Goal: Task Accomplishment & Management: Complete application form

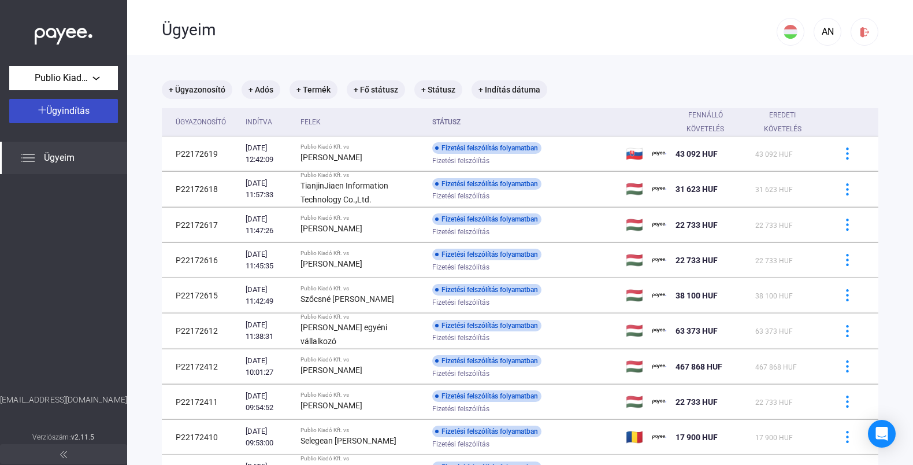
click at [86, 116] on span "Ügyindítás" at bounding box center [67, 110] width 43 height 11
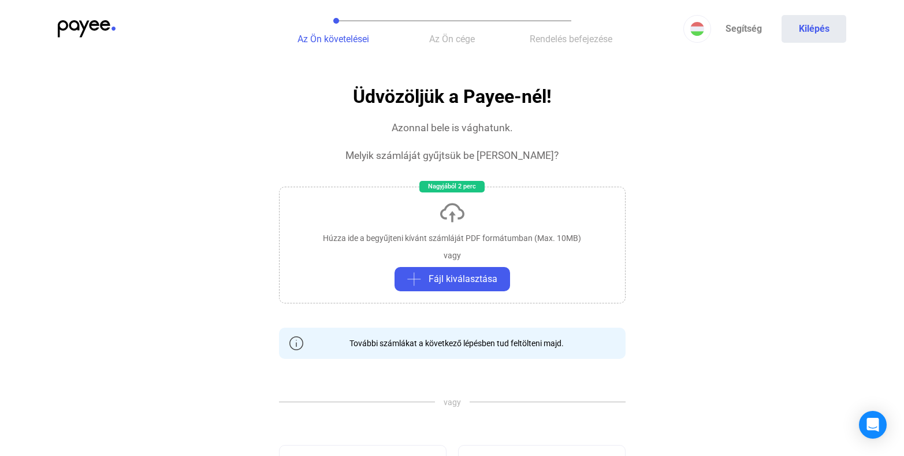
click at [449, 258] on div "vagy" at bounding box center [452, 256] width 17 height 12
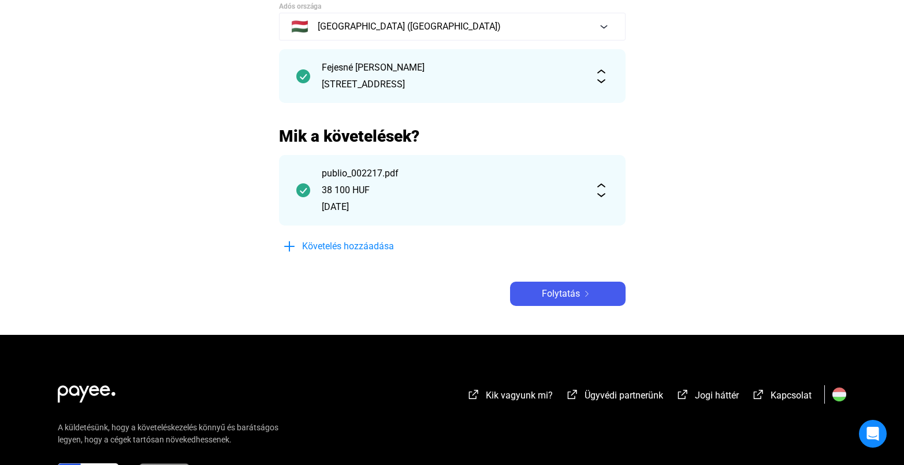
scroll to position [29, 0]
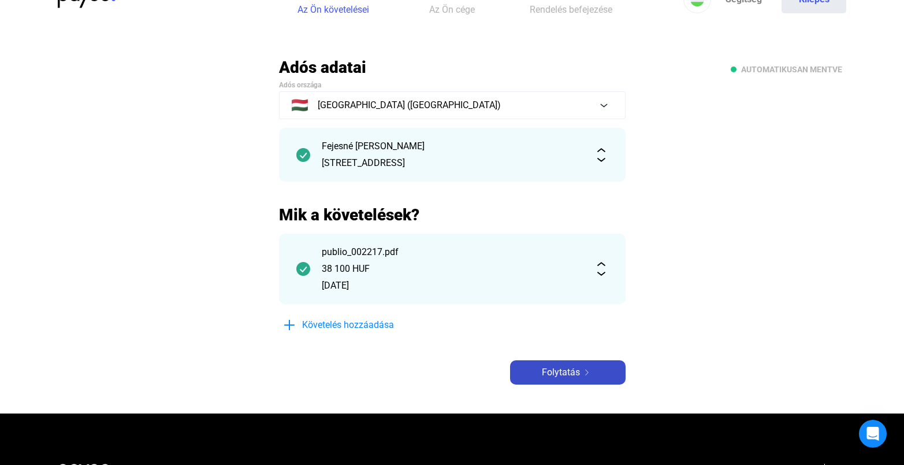
click at [556, 372] on span "Folytatás" at bounding box center [561, 372] width 38 height 14
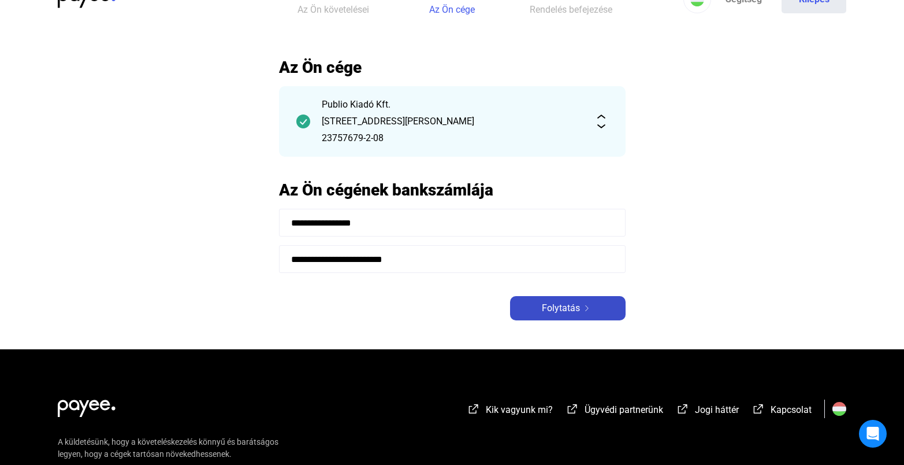
click at [544, 305] on span "Folytatás" at bounding box center [561, 308] width 38 height 14
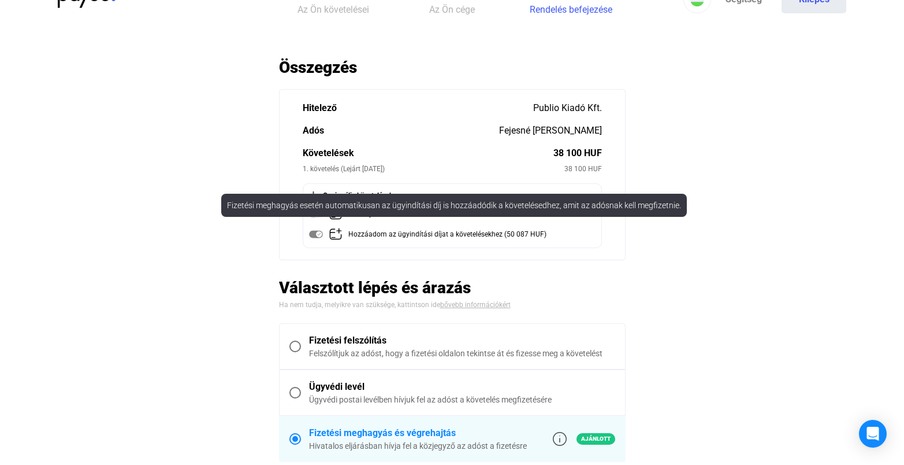
scroll to position [152, 0]
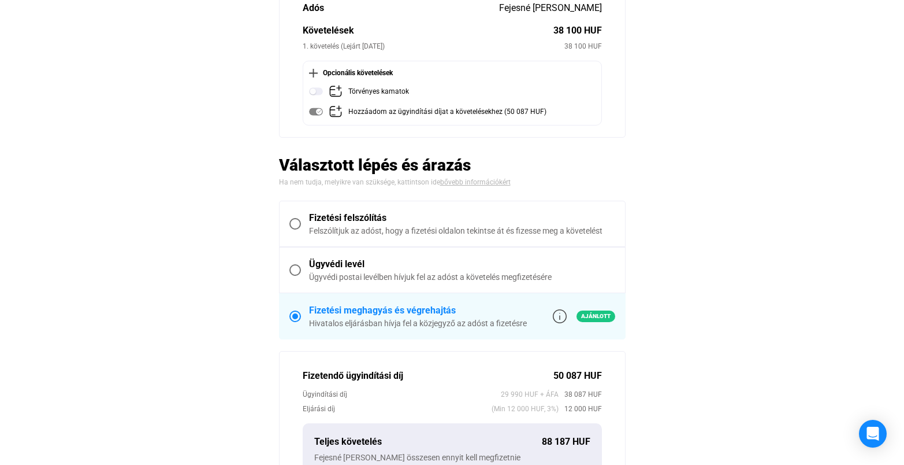
click at [296, 225] on span at bounding box center [295, 224] width 12 height 12
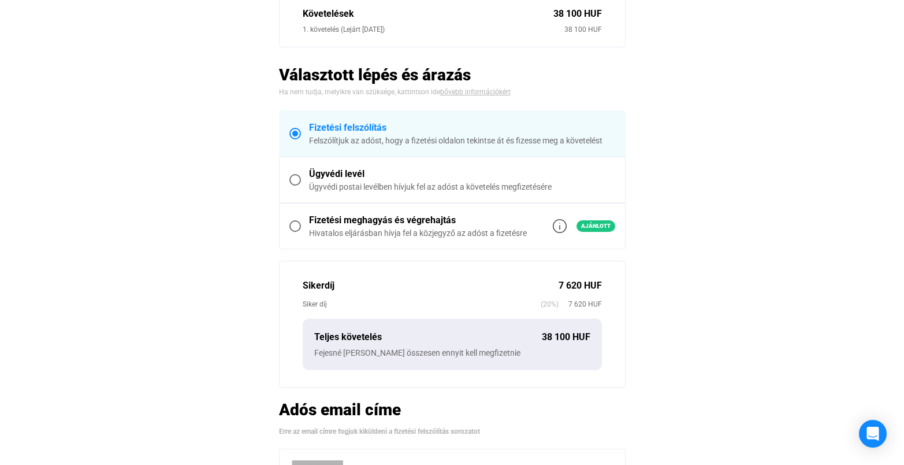
scroll to position [299, 0]
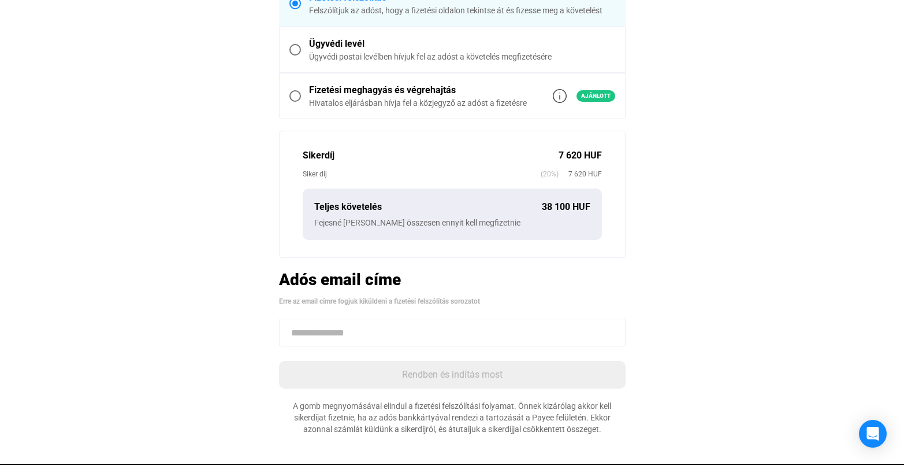
paste input "**********"
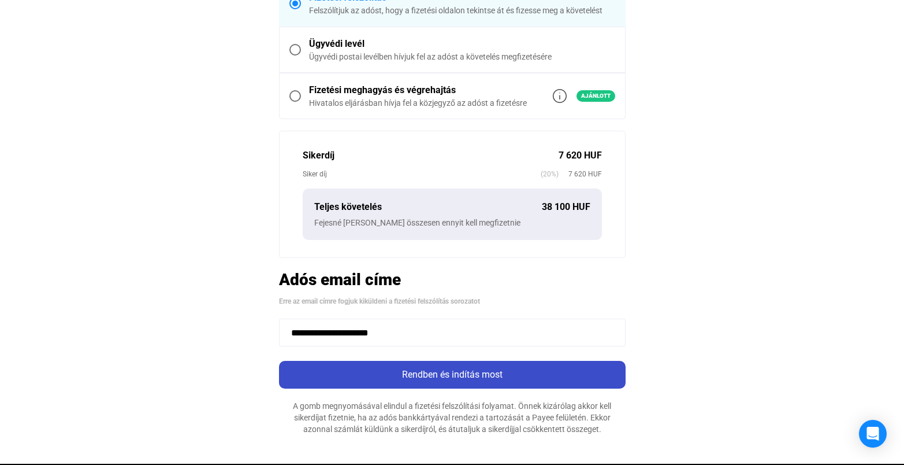
type input "**********"
click at [404, 381] on button "Rendben és indítás most" at bounding box center [452, 375] width 347 height 28
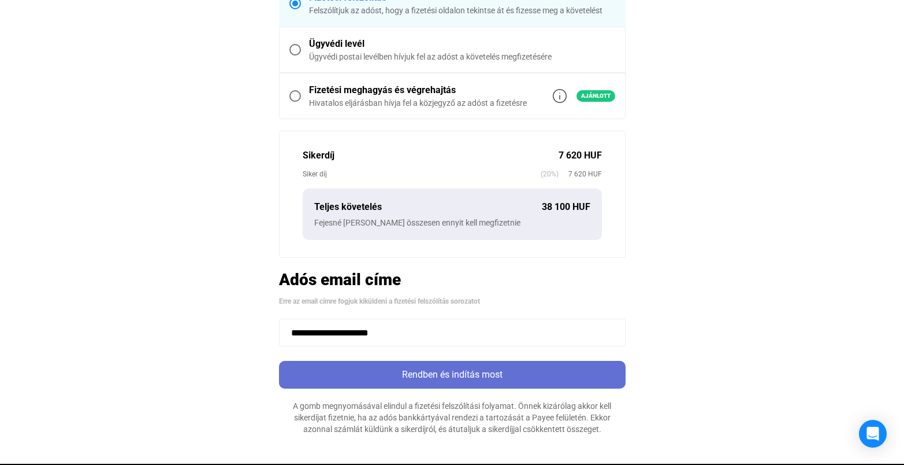
click at [407, 379] on div "Rendben és indítás most" at bounding box center [453, 374] width 340 height 14
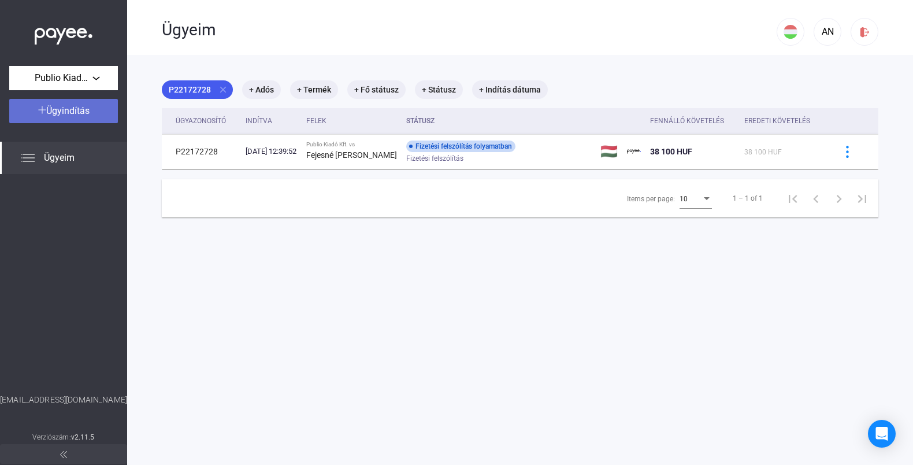
click at [90, 118] on button "Ügyindítás" at bounding box center [63, 111] width 109 height 24
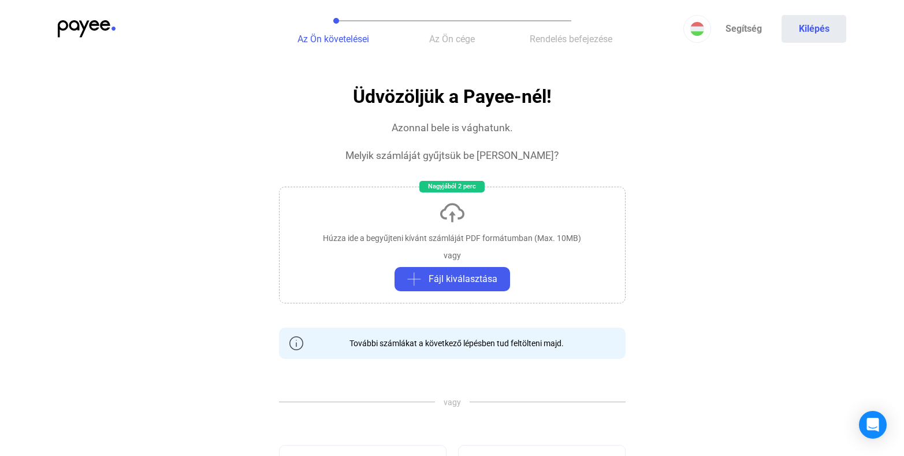
click at [435, 240] on div "Húzza ide a begyűjteni kívánt számláját PDF formátumban (Max. 10MB)" at bounding box center [452, 238] width 258 height 12
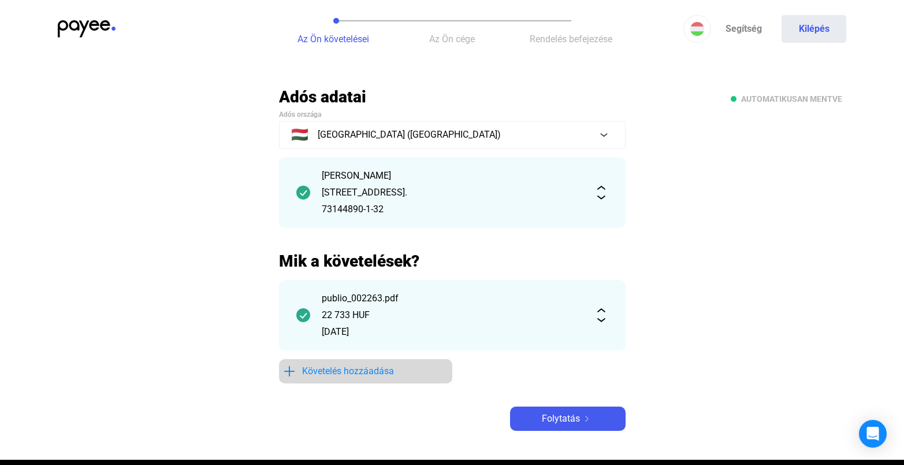
click at [371, 377] on span "Követelés hozzáadása" at bounding box center [348, 371] width 92 height 14
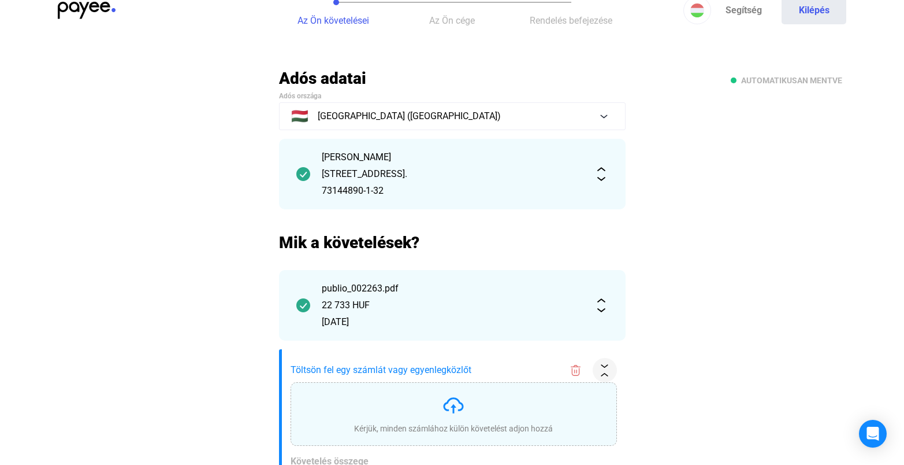
scroll to position [310, 0]
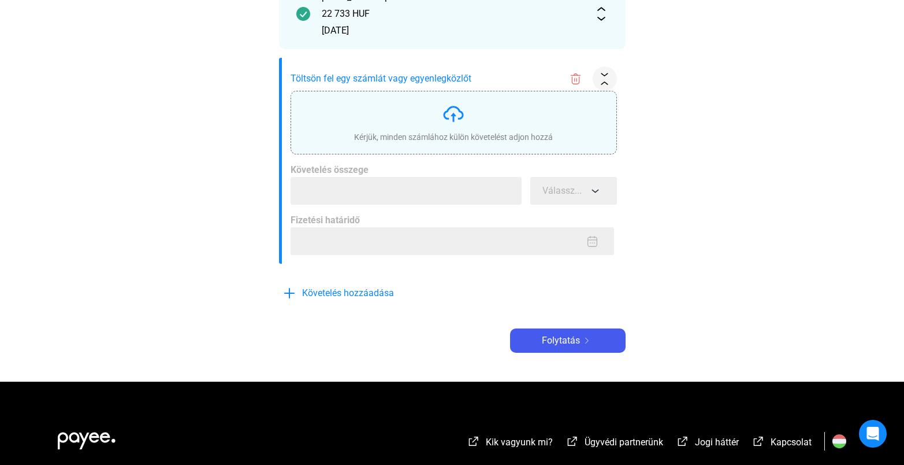
click at [450, 131] on div "Kérjük, minden számlához külön követelést adjon hozzá" at bounding box center [453, 122] width 199 height 40
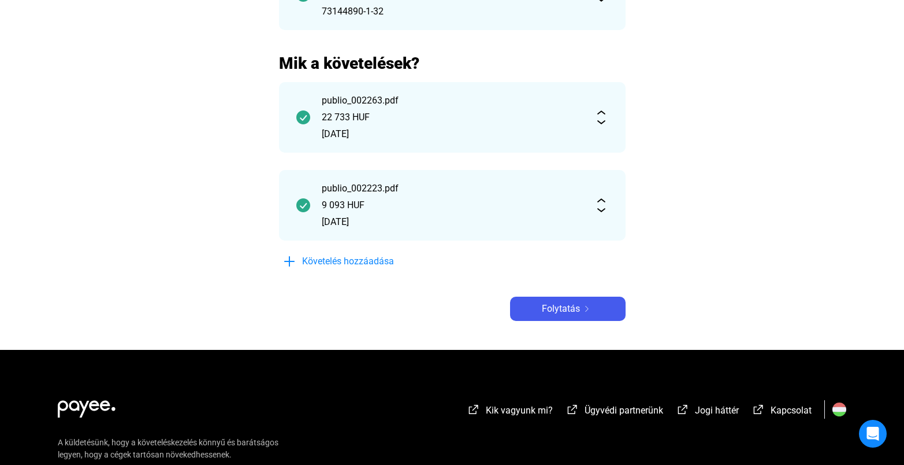
scroll to position [150, 0]
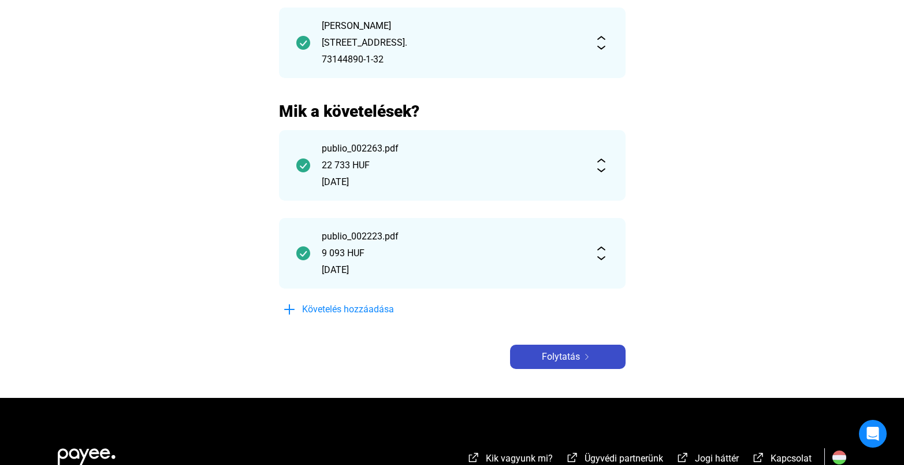
click at [571, 352] on span "Folytatás" at bounding box center [561, 357] width 38 height 14
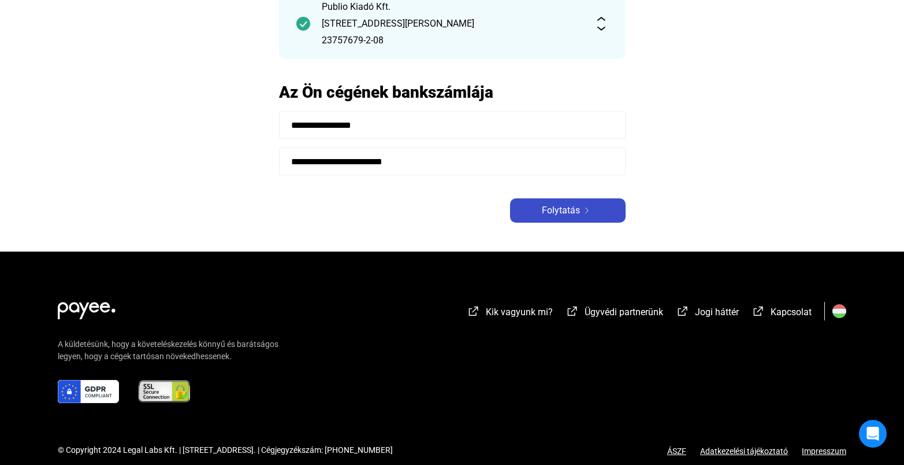
click at [581, 213] on div "Folytatás" at bounding box center [568, 210] width 109 height 14
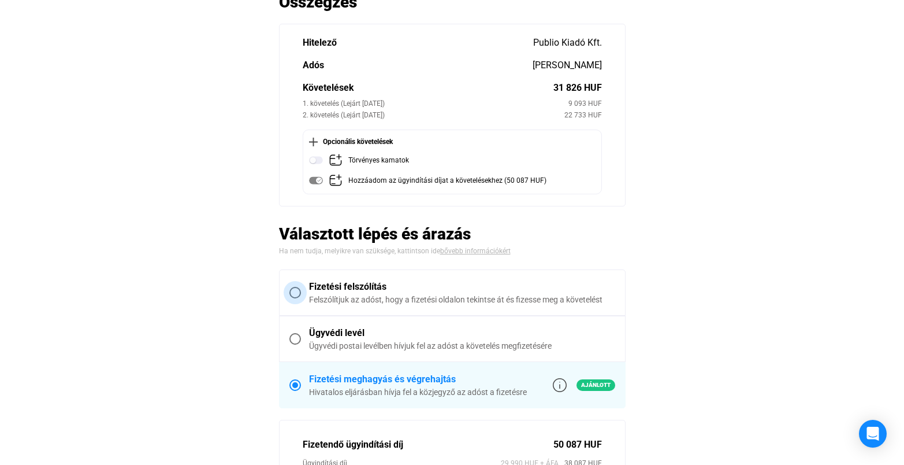
click at [297, 291] on span at bounding box center [295, 293] width 12 height 12
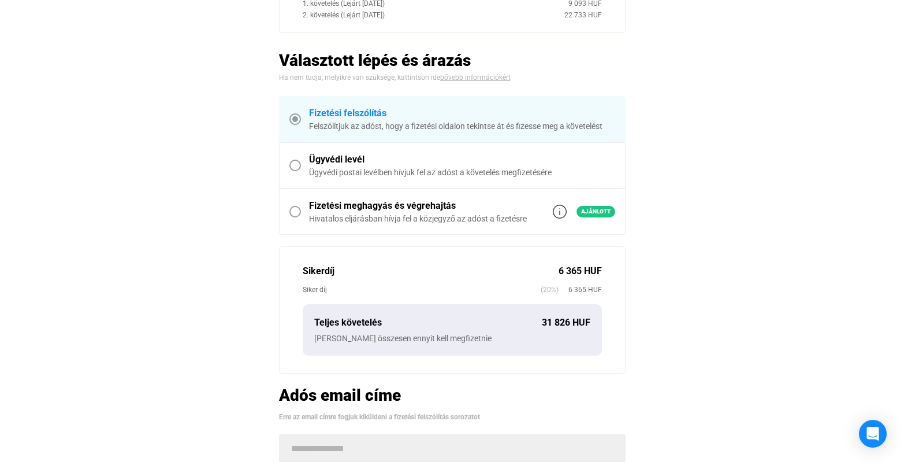
scroll to position [300, 0]
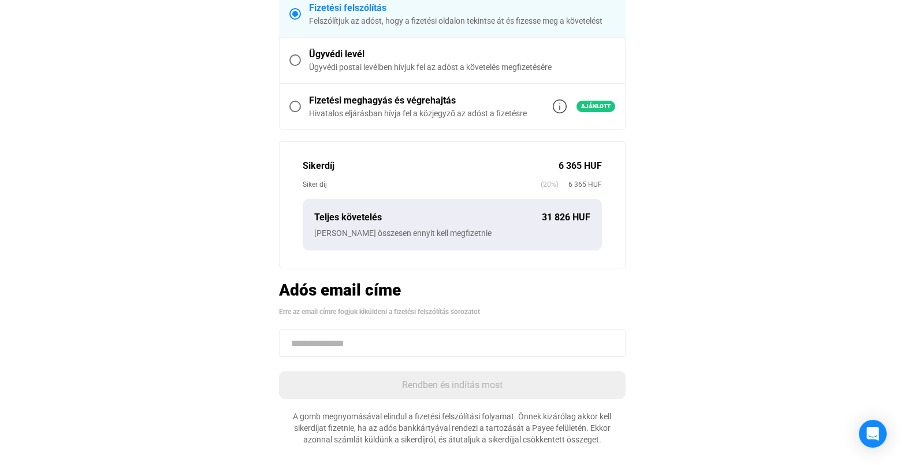
paste input "**********"
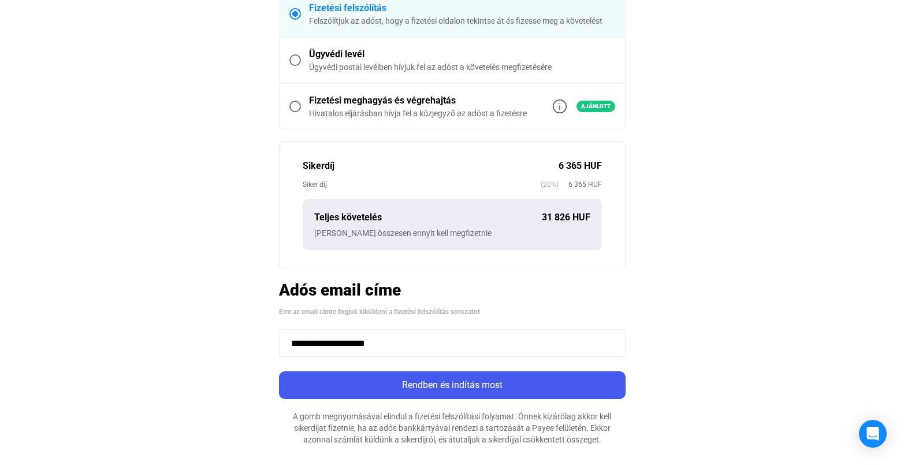
type input "**********"
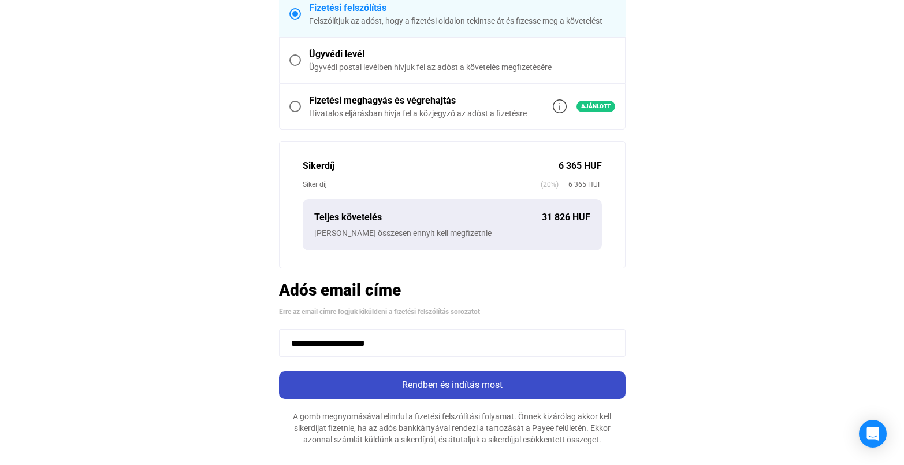
click at [395, 381] on div "Rendben és indítás most" at bounding box center [453, 385] width 340 height 14
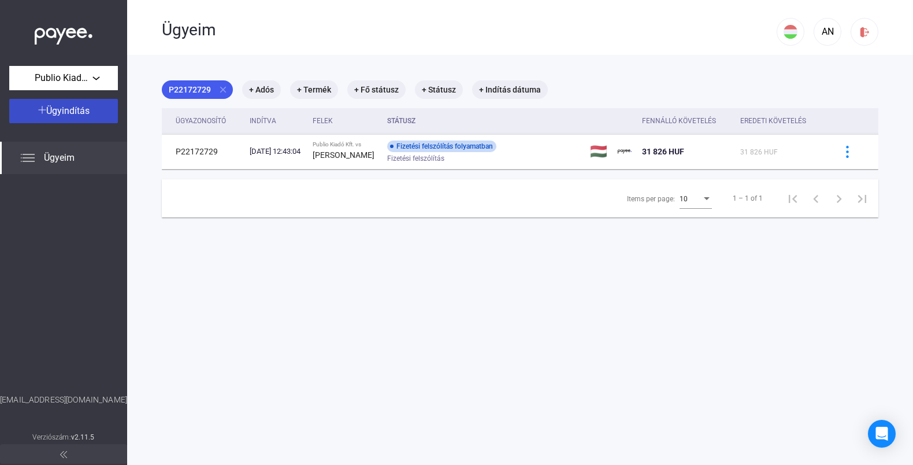
click at [79, 114] on span "Ügyindítás" at bounding box center [67, 110] width 43 height 11
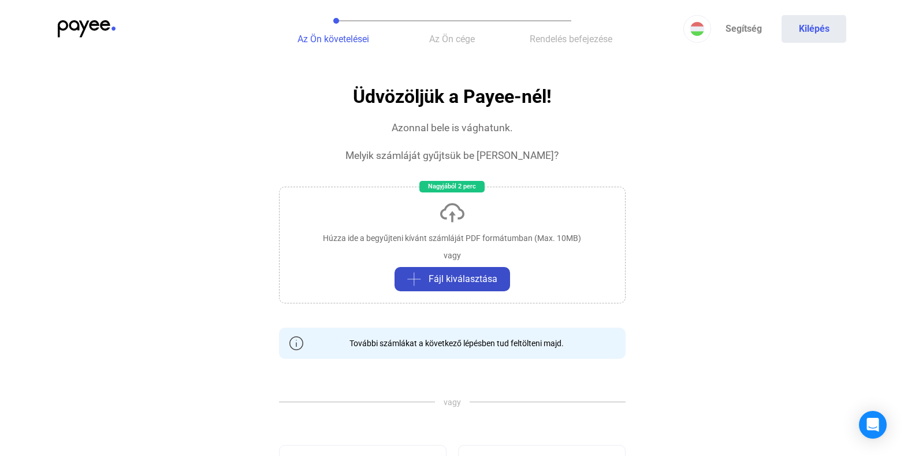
click at [445, 269] on button "Fájl kiválasztása" at bounding box center [453, 279] width 116 height 24
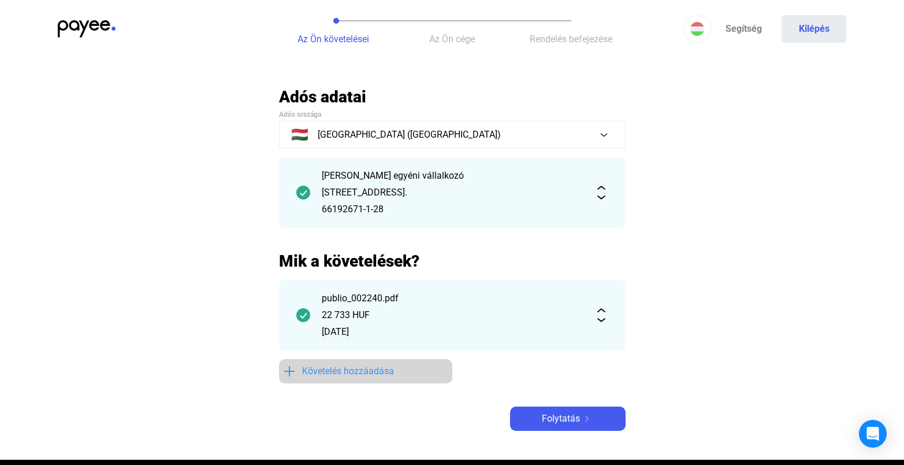
click at [362, 369] on span "Követelés hozzáadása" at bounding box center [348, 371] width 92 height 14
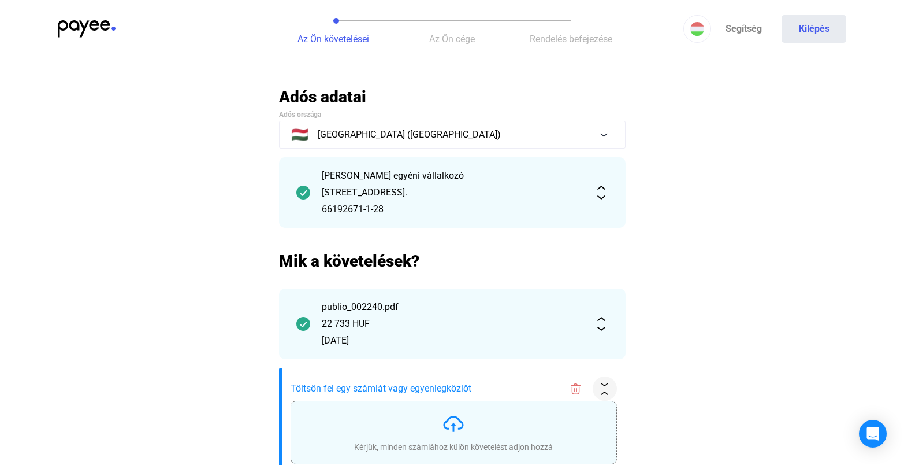
scroll to position [77, 0]
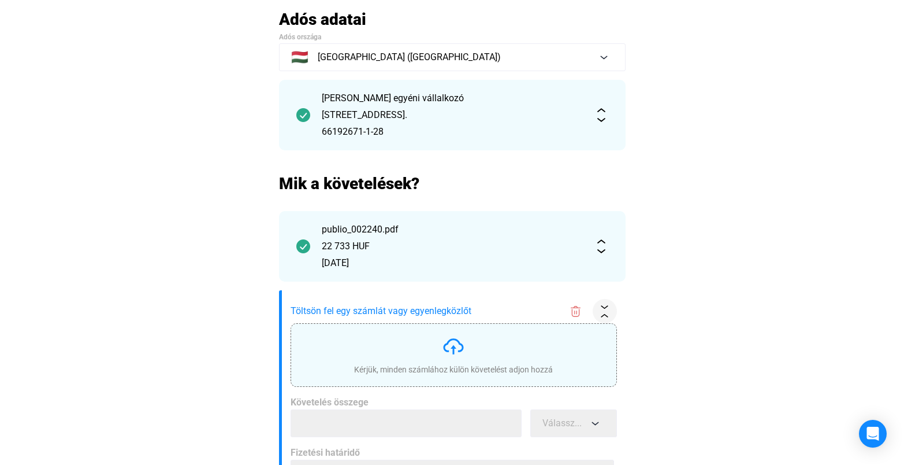
click at [466, 357] on div "Kérjük, minden számlához külön követelést adjon hozzá" at bounding box center [453, 355] width 199 height 40
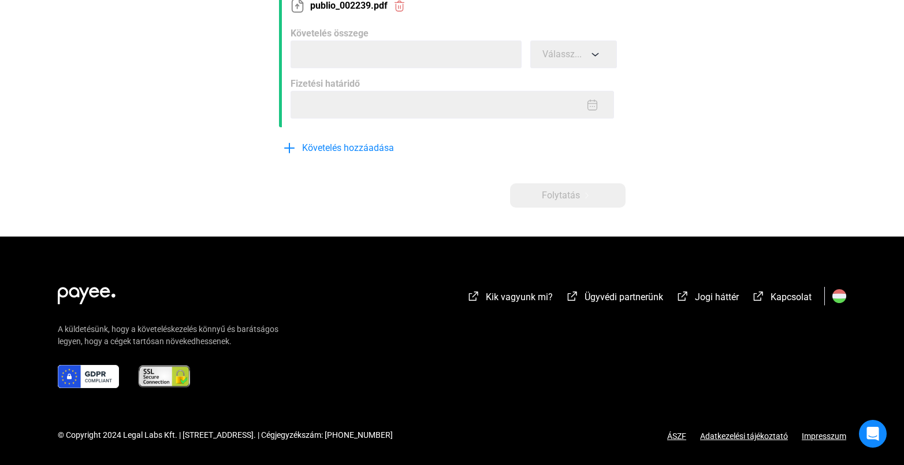
scroll to position [191, 0]
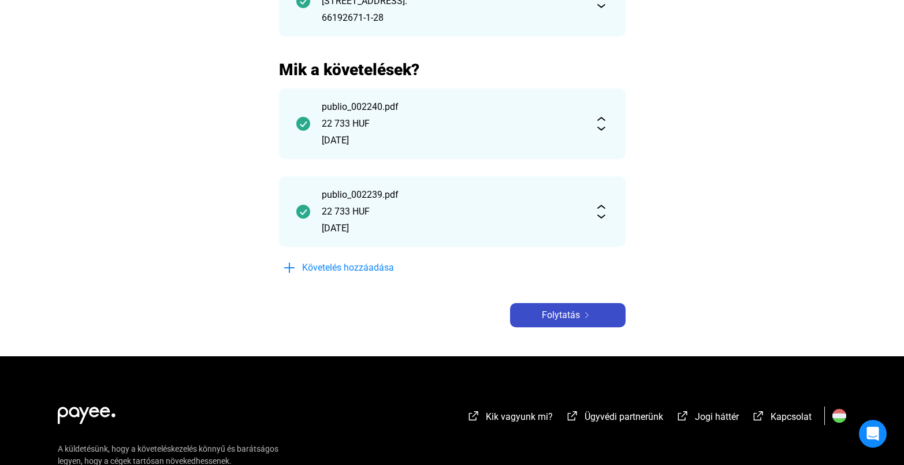
click at [551, 321] on span "Folytatás" at bounding box center [561, 315] width 38 height 14
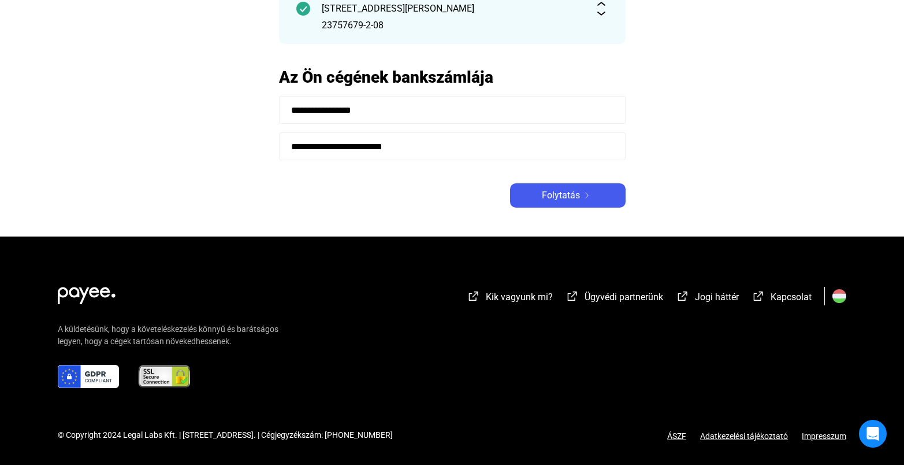
scroll to position [45, 0]
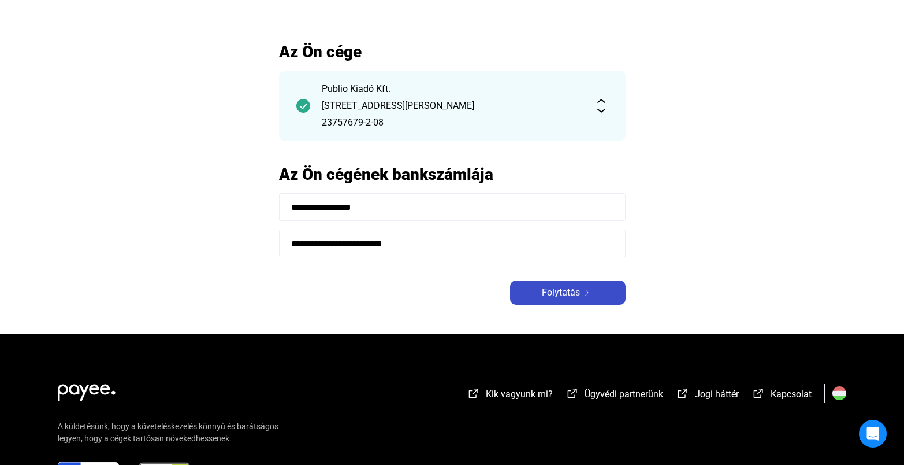
click at [548, 285] on span "Folytatás" at bounding box center [561, 292] width 38 height 14
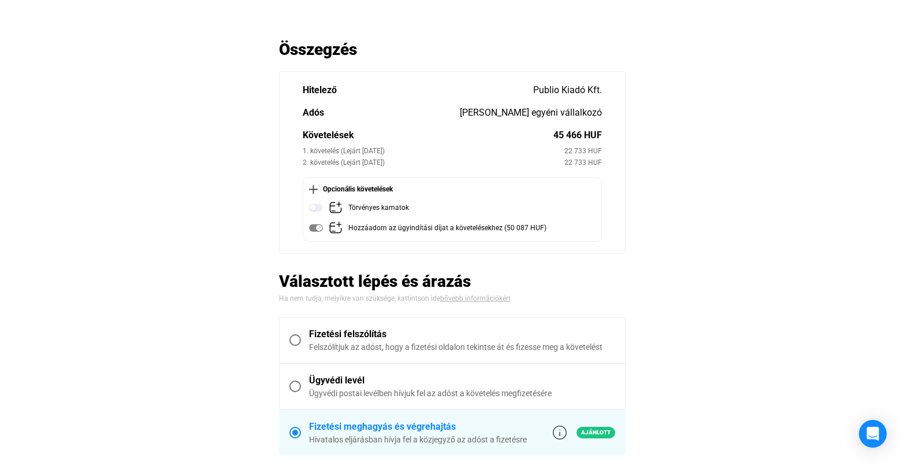
scroll to position [117, 0]
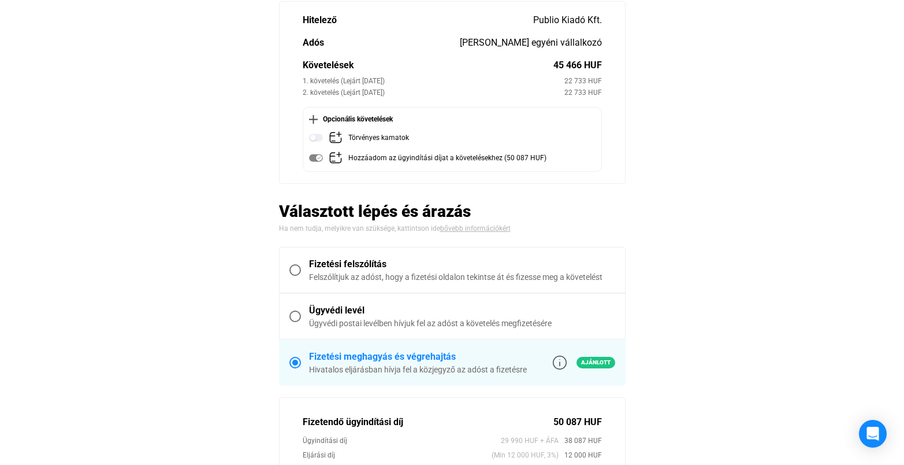
click at [296, 272] on span at bounding box center [295, 270] width 12 height 12
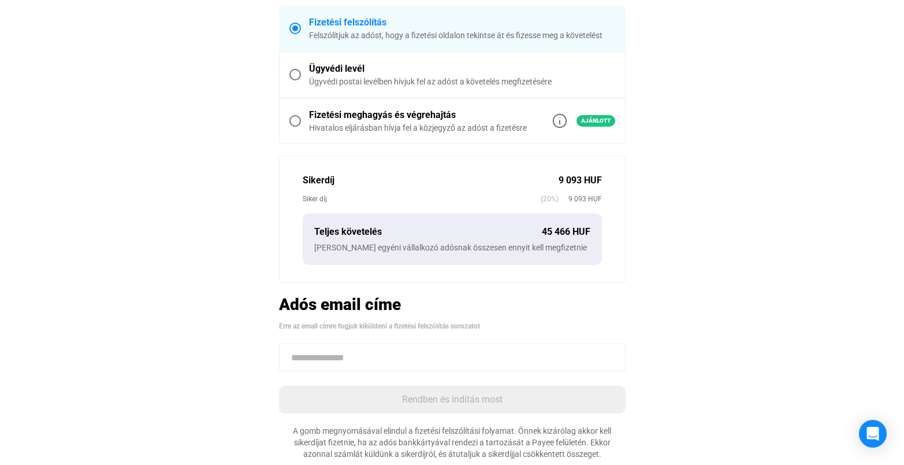
scroll to position [374, 0]
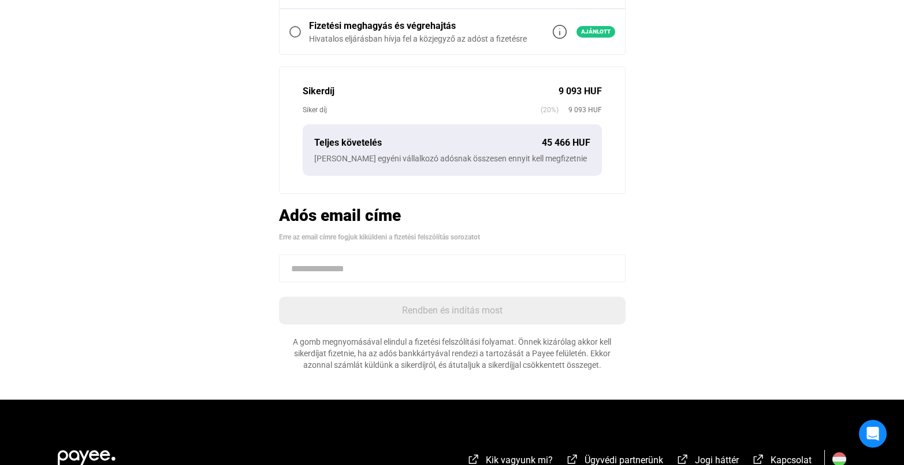
click at [408, 254] on app-summary-form "Összegzés Hitelező Publio Kiadó Kft. [PERSON_NAME] egyéni vállalkozó Követelése…" at bounding box center [452, 41] width 347 height 658
click at [411, 277] on input at bounding box center [452, 268] width 347 height 28
paste input "**********"
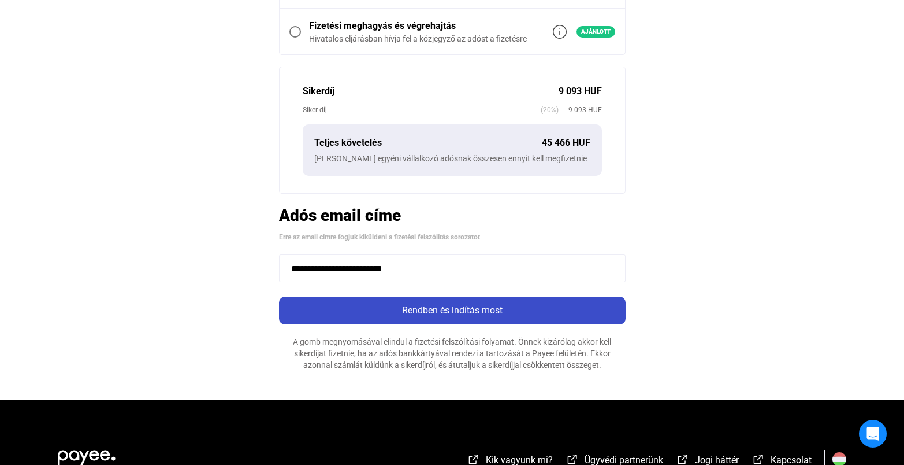
type input "**********"
click at [449, 314] on div "Rendben és indítás most" at bounding box center [453, 310] width 340 height 14
click at [435, 314] on div "Rendben és indítás most" at bounding box center [453, 310] width 340 height 14
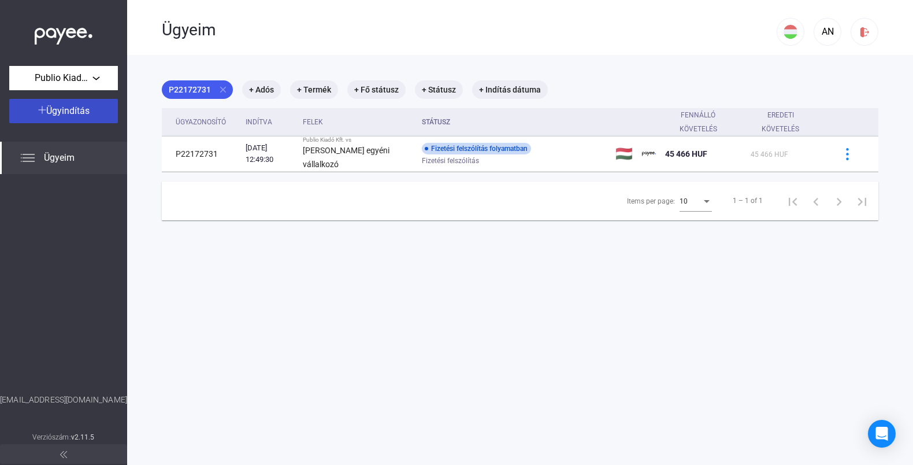
click at [86, 121] on button "Ügyindítás" at bounding box center [63, 111] width 109 height 24
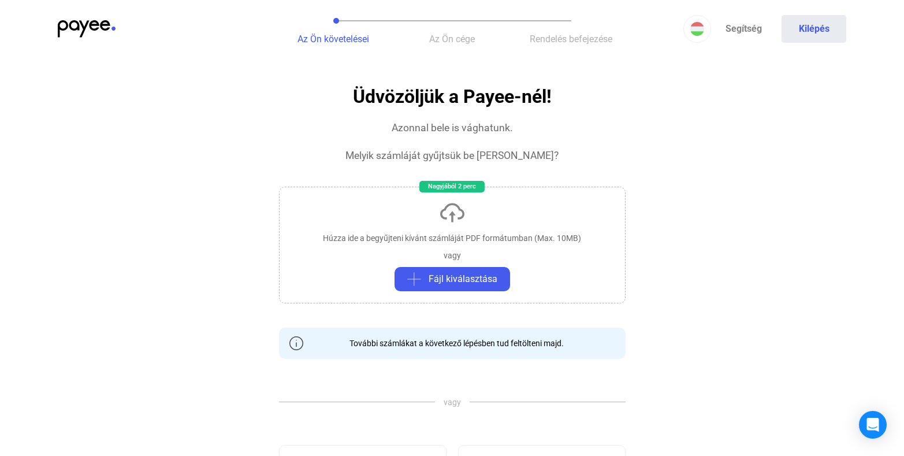
click at [10, 0] on div "Az Ön követelései Az Ön cége Rendelés befejezése Segítség Kilépés" at bounding box center [452, 29] width 904 height 58
click at [447, 251] on div "vagy" at bounding box center [452, 256] width 17 height 12
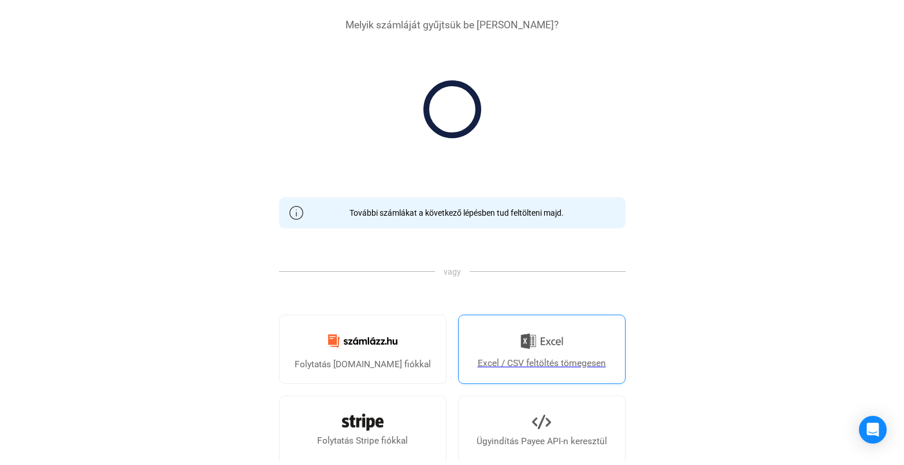
scroll to position [148, 0]
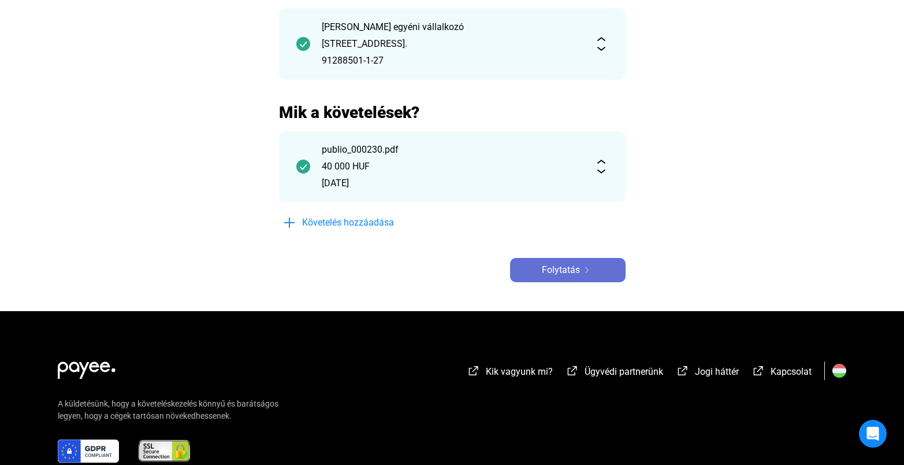
click at [564, 272] on span "Folytatás" at bounding box center [561, 270] width 38 height 14
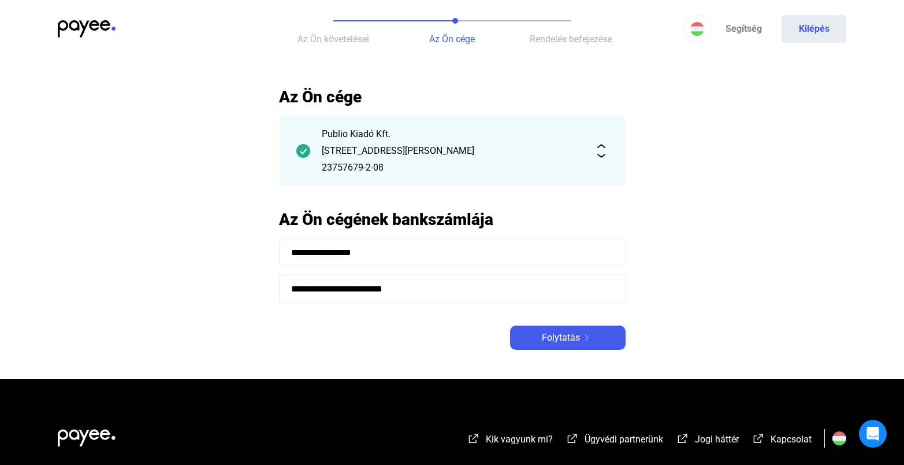
click at [337, 42] on span "Az Ön követelései" at bounding box center [334, 39] width 72 height 11
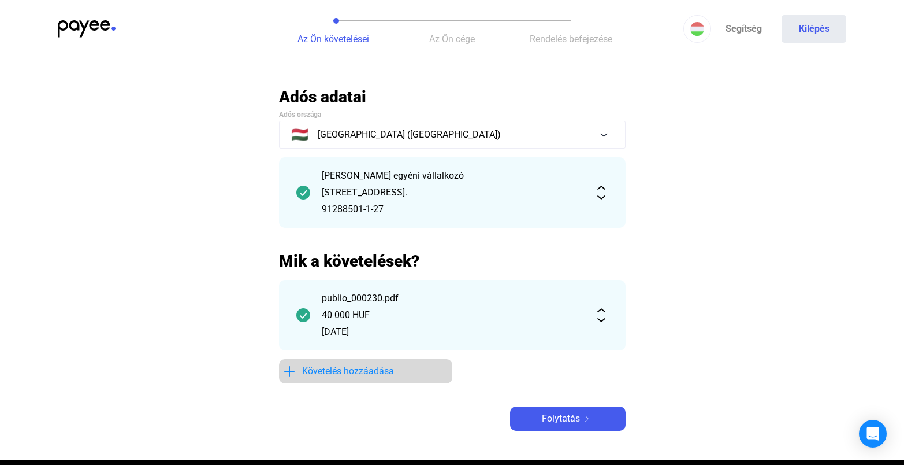
click at [359, 365] on span "Követelés hozzáadása" at bounding box center [348, 371] width 92 height 14
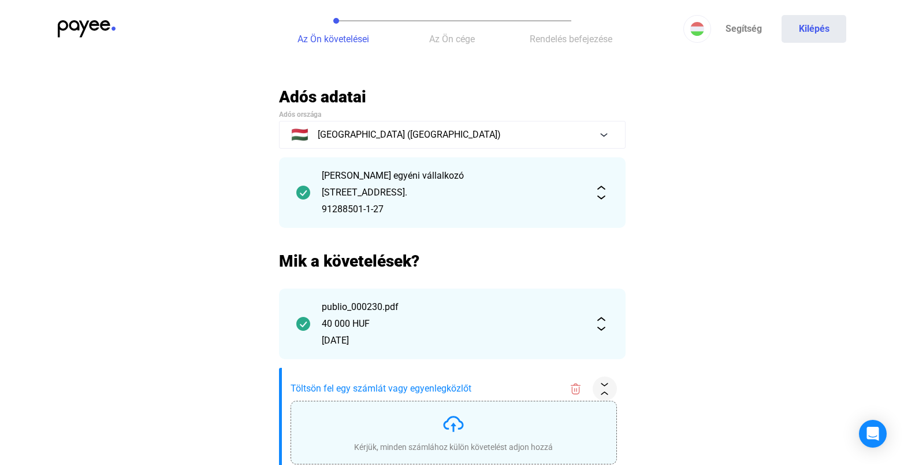
scroll to position [76, 0]
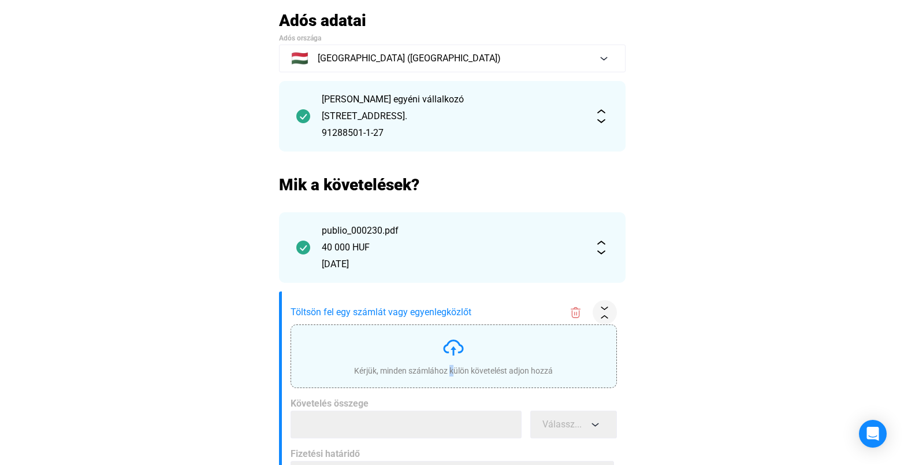
click at [448, 372] on div "Kérjük, minden számlához külön követelést adjon hozzá" at bounding box center [453, 371] width 199 height 12
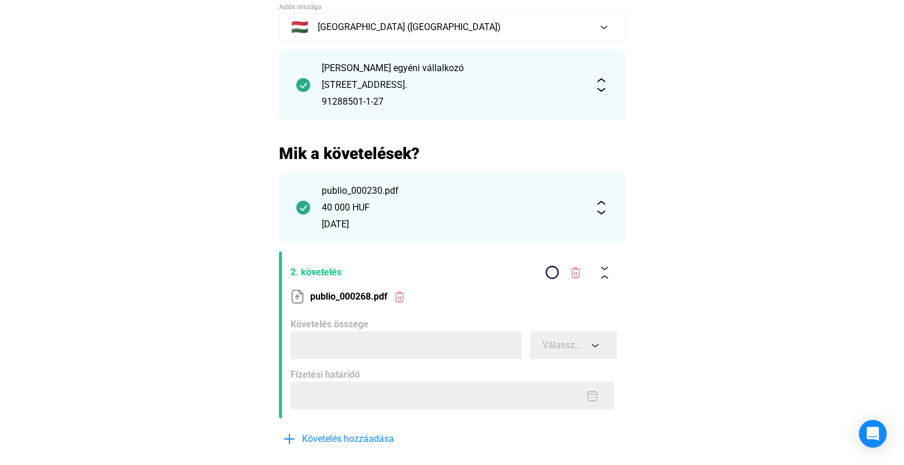
scroll to position [110, 0]
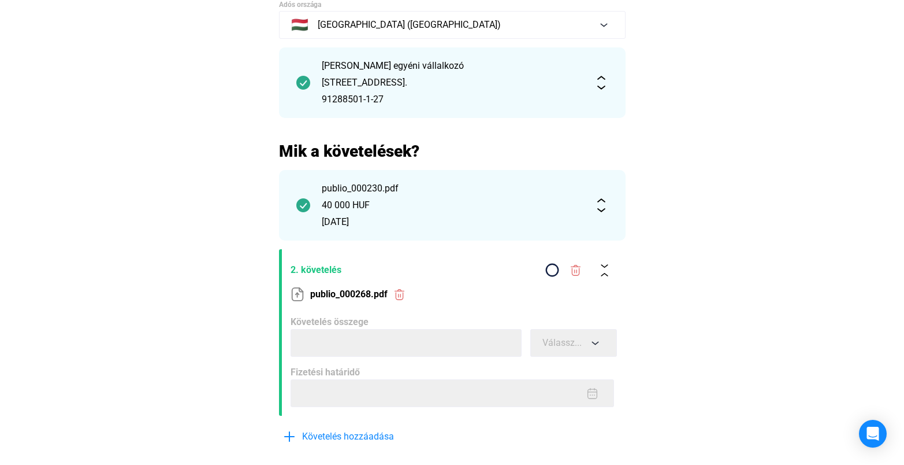
click at [464, 60] on div "[PERSON_NAME] egyéni vállalkozó" at bounding box center [452, 66] width 261 height 14
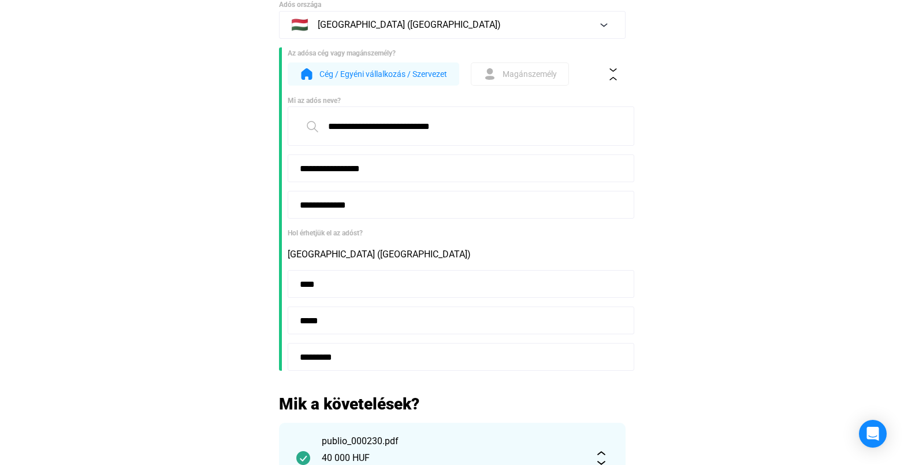
click at [531, 76] on span "Magánszemély" at bounding box center [530, 74] width 54 height 14
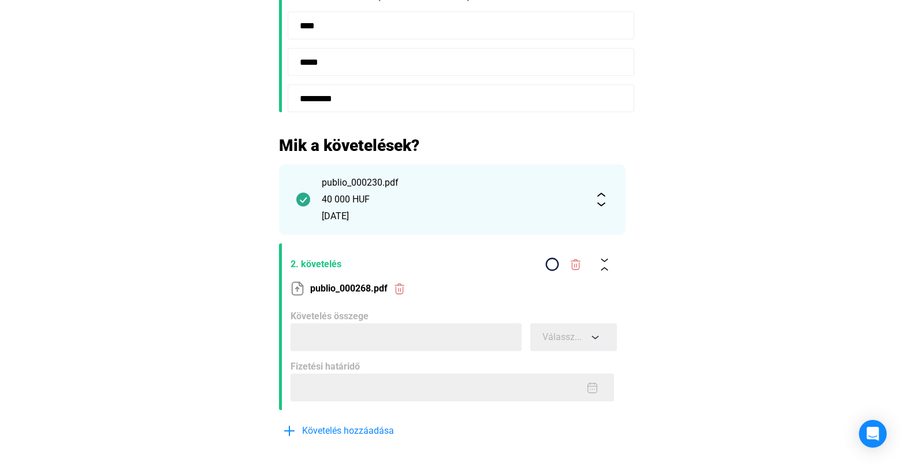
scroll to position [393, 0]
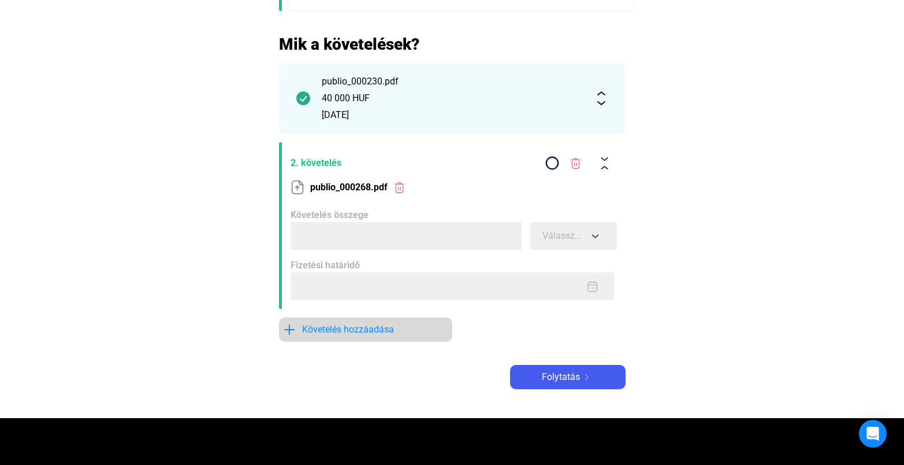
click at [392, 331] on div "Követelés hozzáadása" at bounding box center [366, 329] width 166 height 14
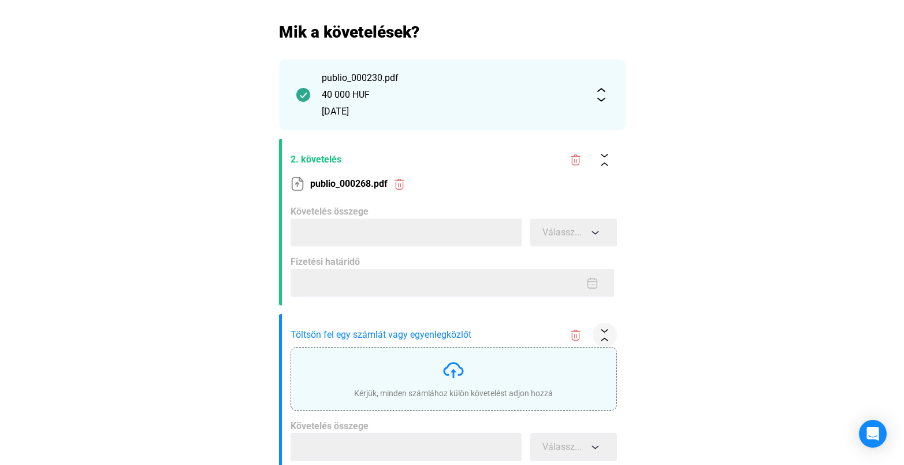
scroll to position [458, 0]
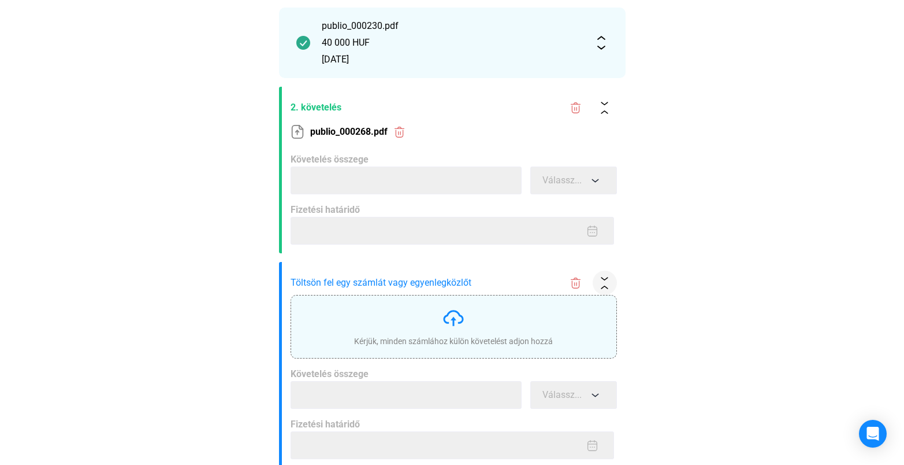
click at [411, 330] on div "Kérjük, minden számlához külön követelést adjon hozzá" at bounding box center [453, 326] width 199 height 40
type input "*****"
type input "**********"
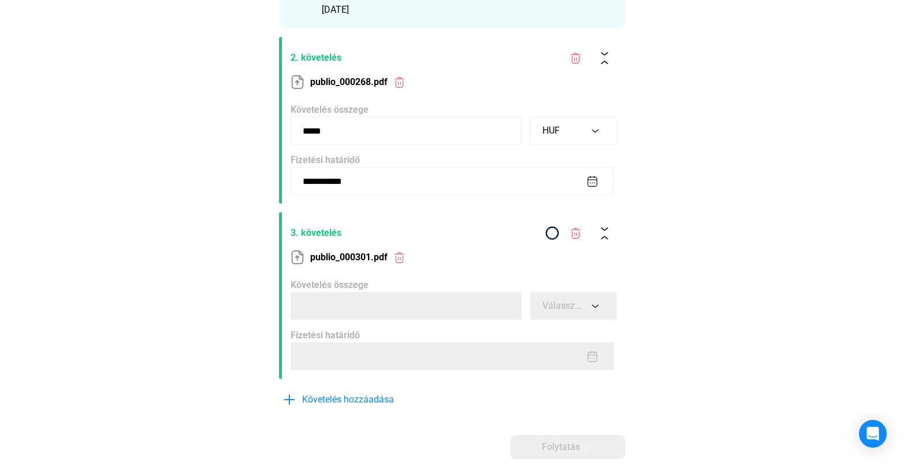
scroll to position [523, 0]
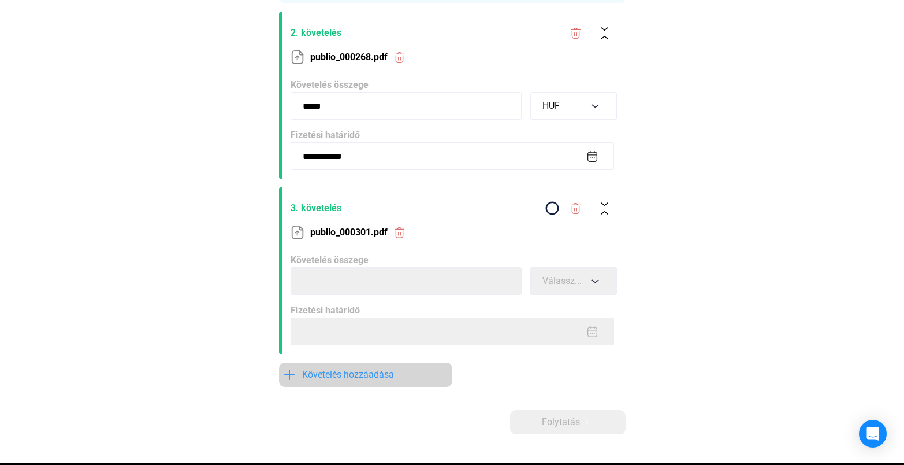
click at [389, 370] on span "Követelés hozzáadása" at bounding box center [348, 374] width 92 height 14
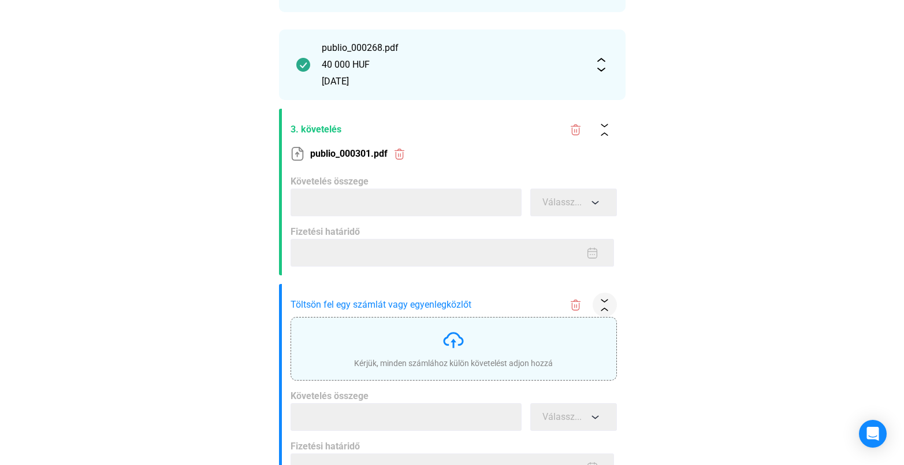
click at [407, 336] on div "Kérjük, minden számlához külön követelést adjon hozzá" at bounding box center [453, 348] width 199 height 40
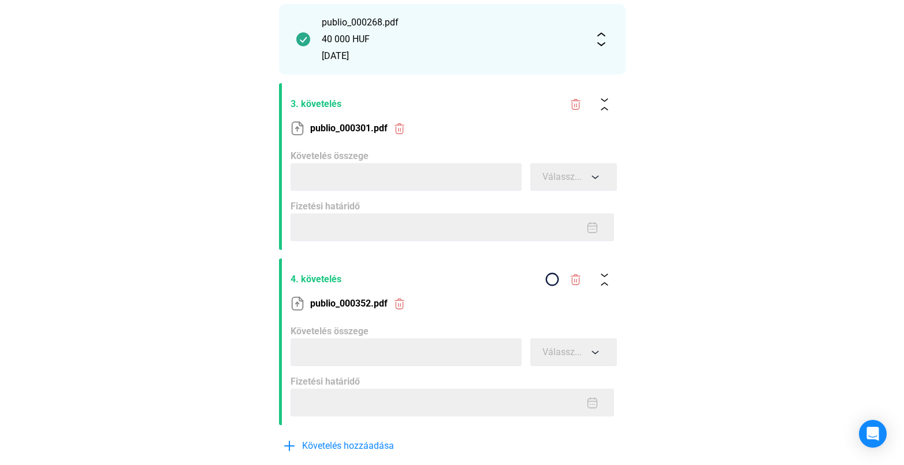
scroll to position [588, 0]
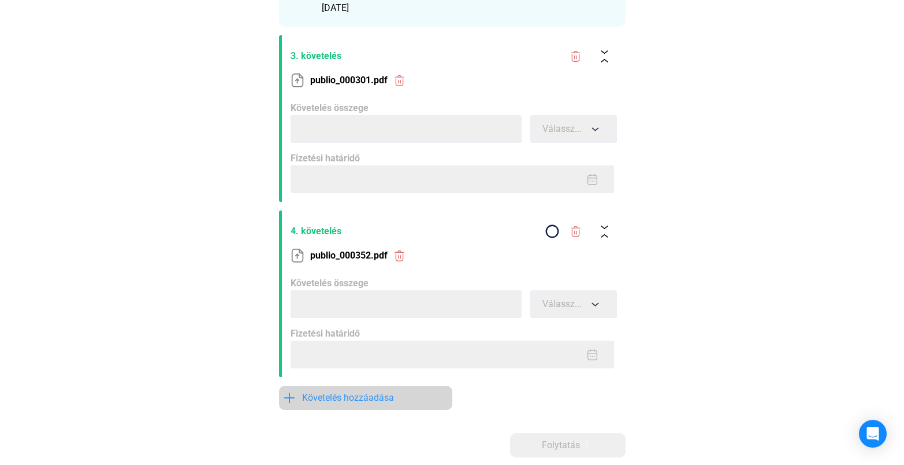
click at [370, 392] on span "Követelés hozzáadása" at bounding box center [348, 398] width 92 height 14
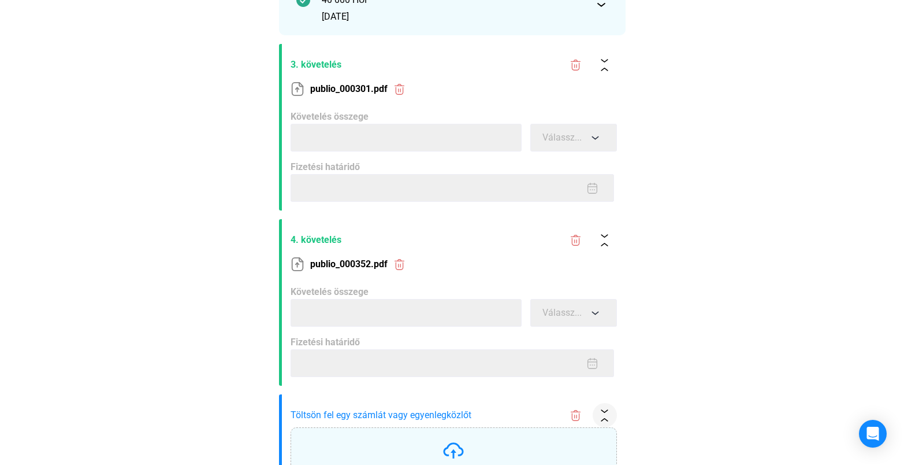
scroll to position [607, 0]
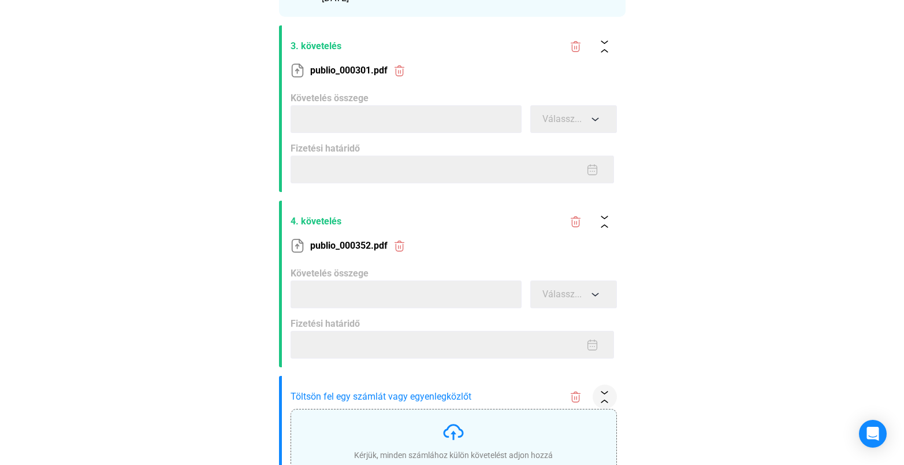
click at [447, 419] on div "Kérjük, minden számlához külön követelést adjon hozzá" at bounding box center [454, 440] width 326 height 64
type input "*****"
type input "**********"
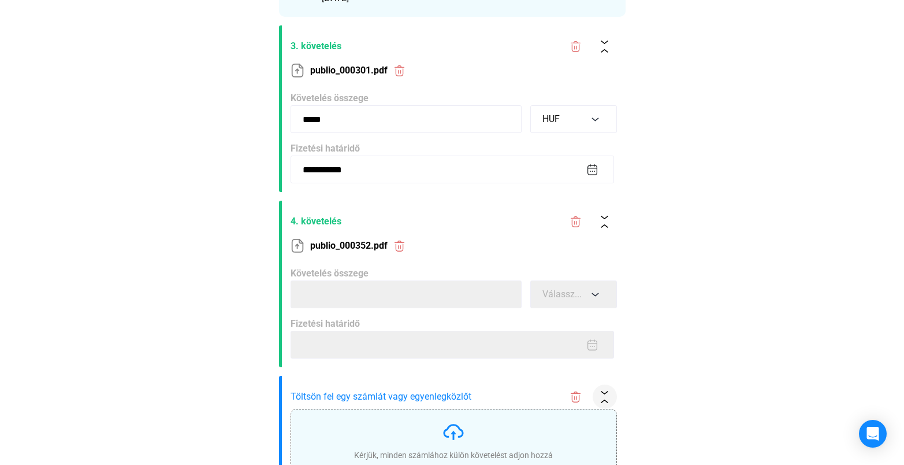
click at [444, 422] on img at bounding box center [453, 431] width 23 height 23
type input "*****"
type input "**********"
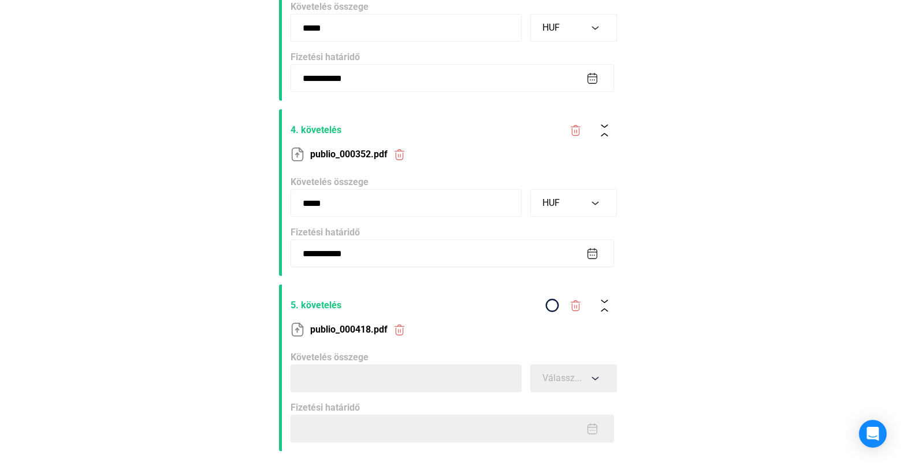
scroll to position [771, 0]
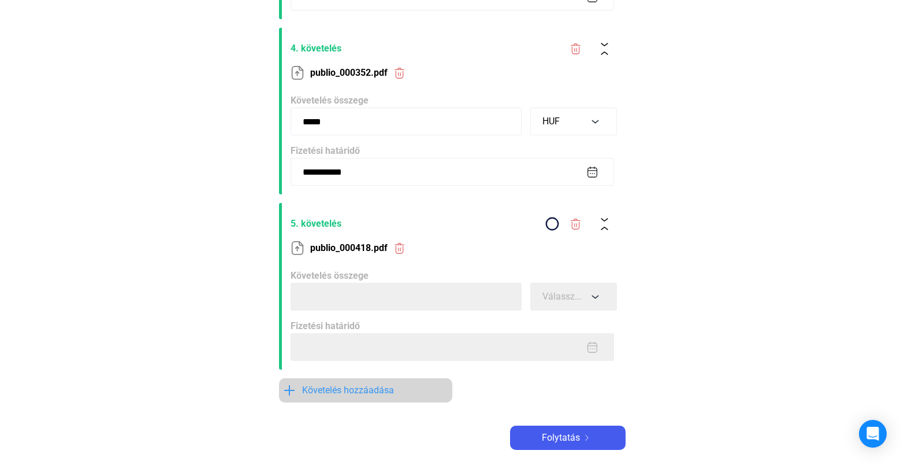
click at [370, 389] on span "Követelés hozzáadása" at bounding box center [348, 390] width 92 height 14
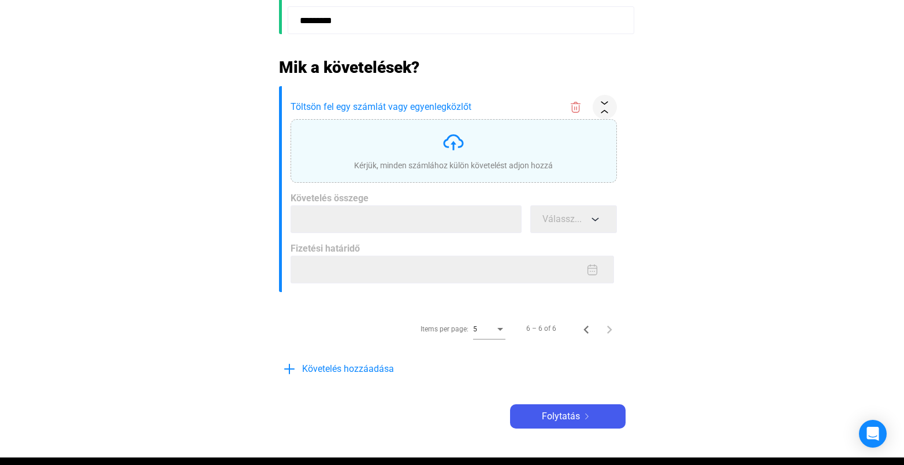
scroll to position [306, 0]
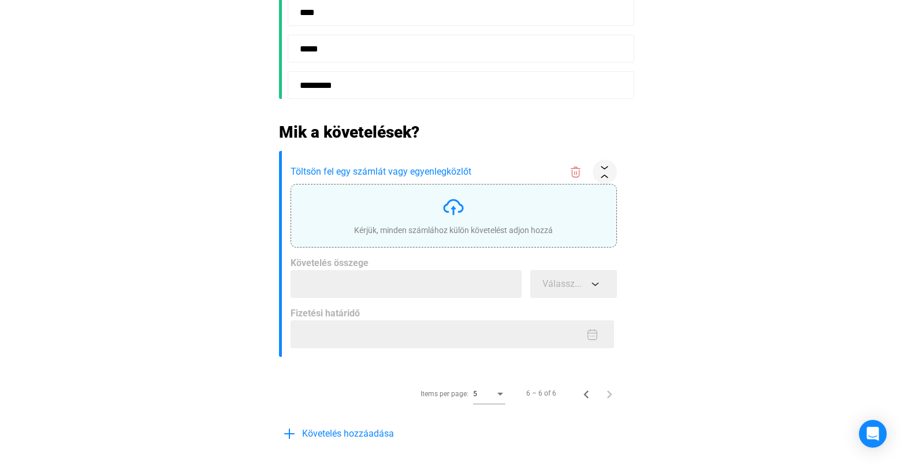
click at [437, 224] on div "Kérjük, minden számlához külön követelést adjon hozzá" at bounding box center [453, 230] width 199 height 12
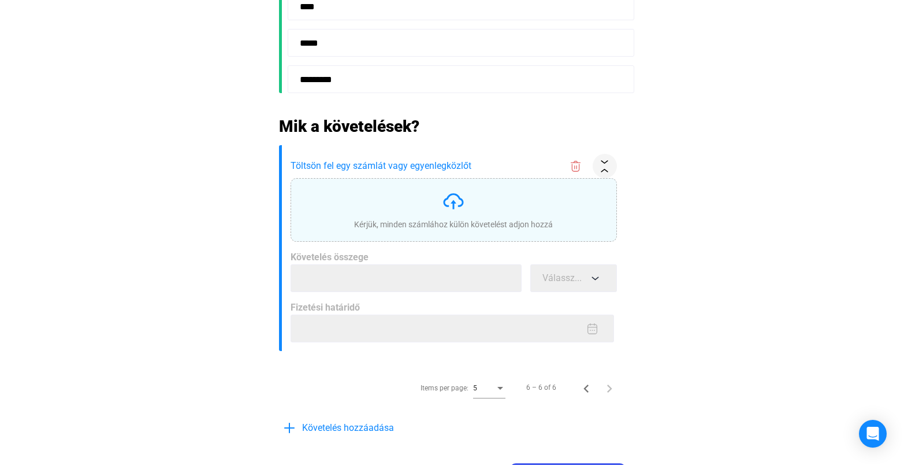
scroll to position [398, 0]
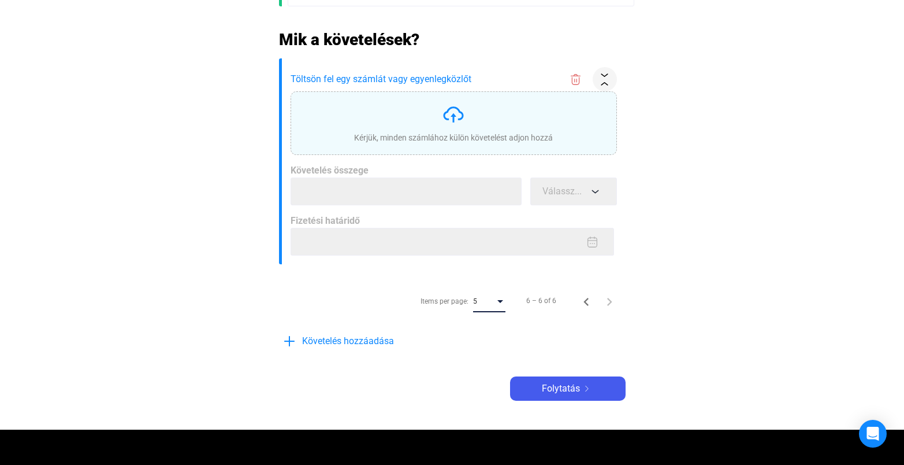
click at [502, 300] on div "Items per page:" at bounding box center [500, 301] width 6 height 3
click at [496, 319] on span "10" at bounding box center [490, 322] width 32 height 14
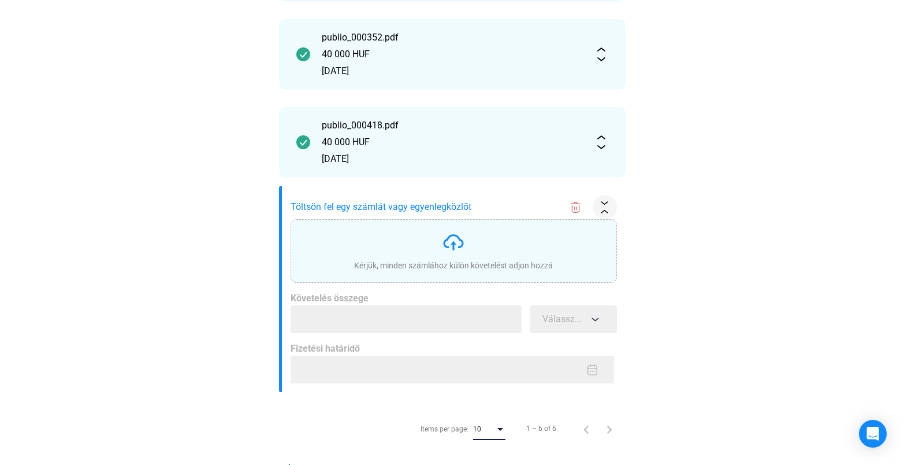
scroll to position [837, 0]
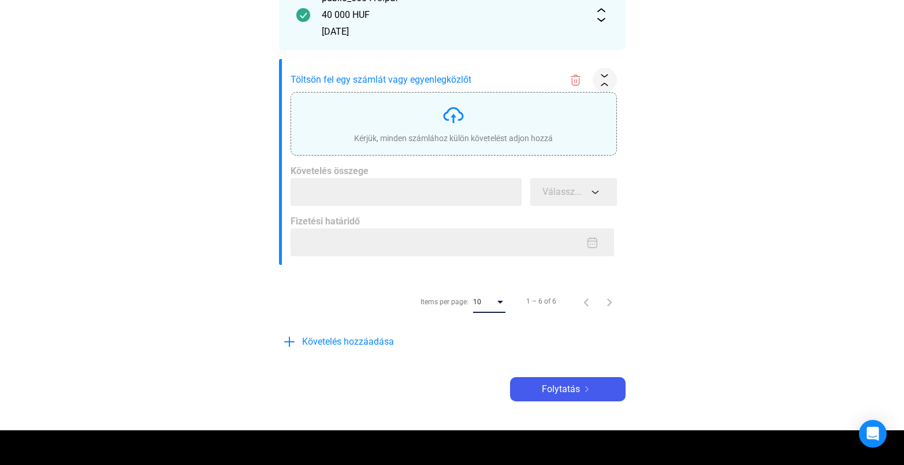
click at [428, 117] on div "Kérjük, minden számlához külön követelést adjon hozzá" at bounding box center [453, 123] width 199 height 40
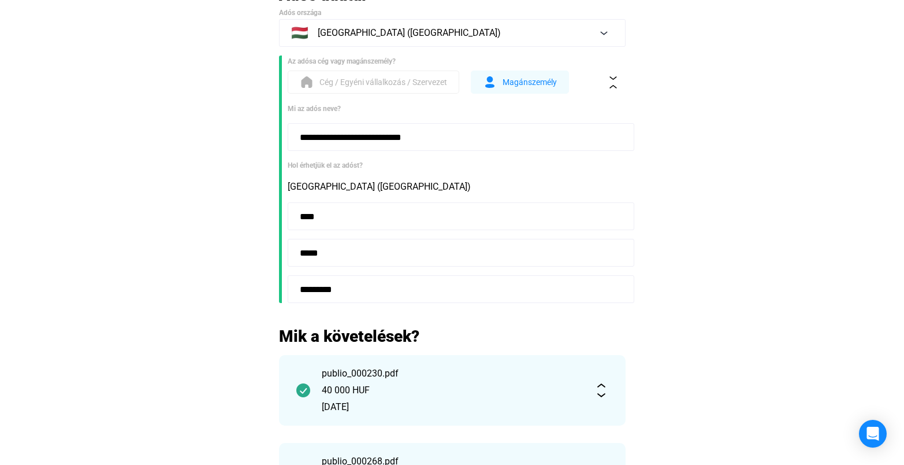
scroll to position [0, 0]
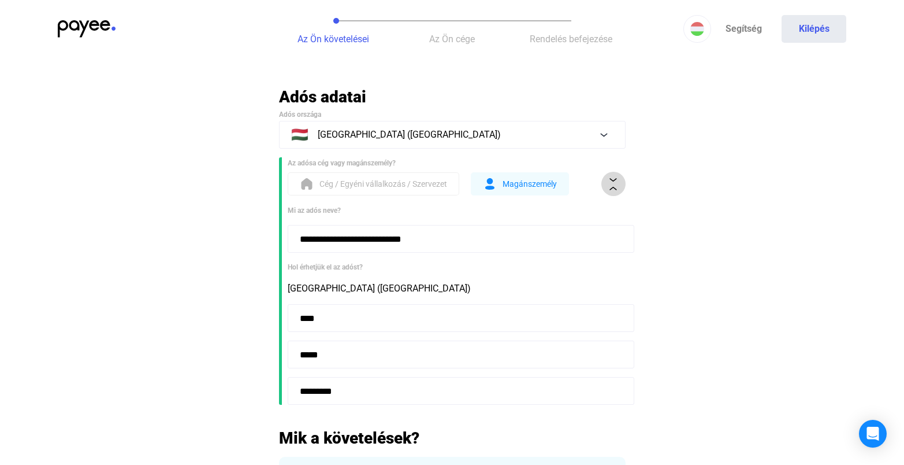
click at [608, 183] on img at bounding box center [613, 184] width 12 height 12
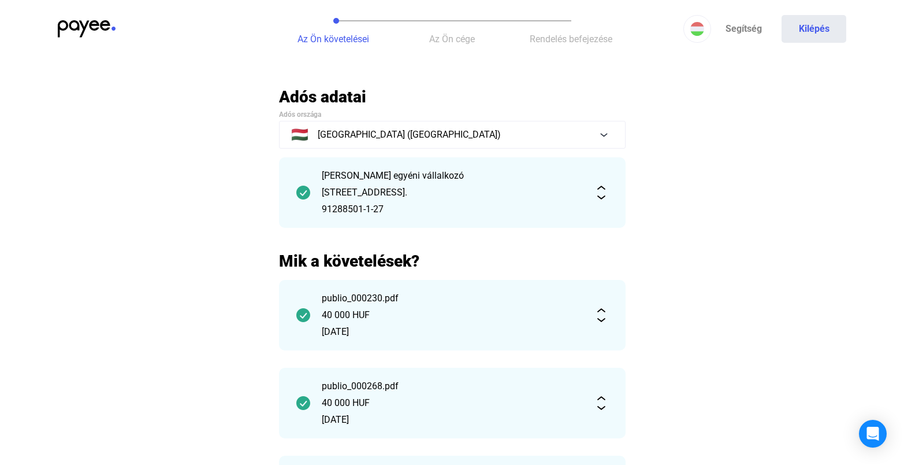
click at [608, 192] on div "[PERSON_NAME] egyéni vállalkozó [STREET_ADDRESS]. 91288501-1-27" at bounding box center [452, 192] width 347 height 70
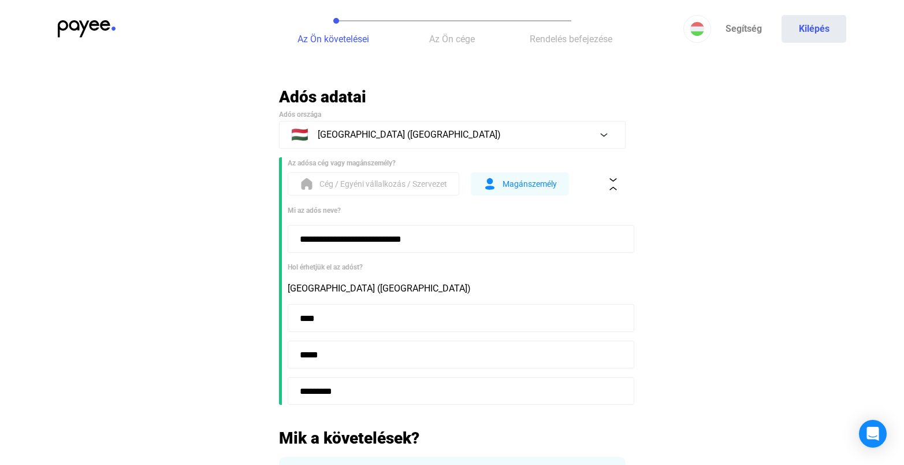
click at [501, 179] on div "Magánszemély" at bounding box center [520, 184] width 74 height 14
drag, startPoint x: 451, startPoint y: 235, endPoint x: 353, endPoint y: 235, distance: 97.6
click at [353, 235] on input "**********" at bounding box center [461, 239] width 347 height 28
type input "**********"
click at [476, 239] on input "**********" at bounding box center [461, 239] width 347 height 28
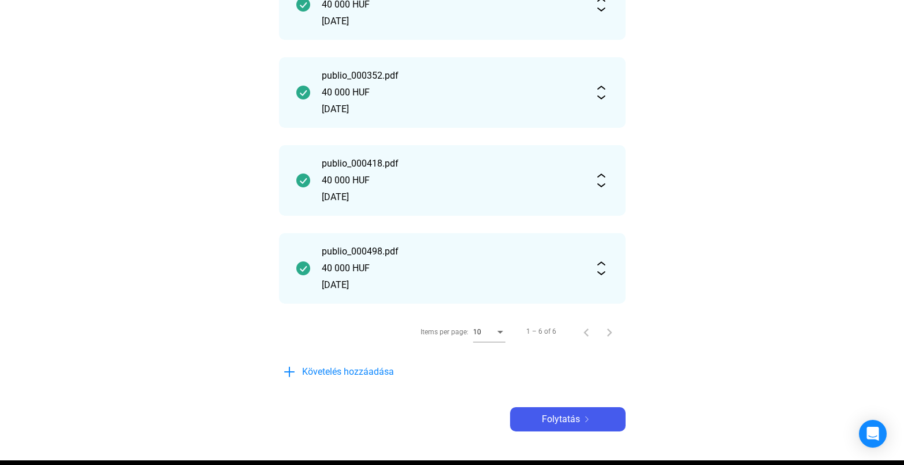
scroll to position [742, 0]
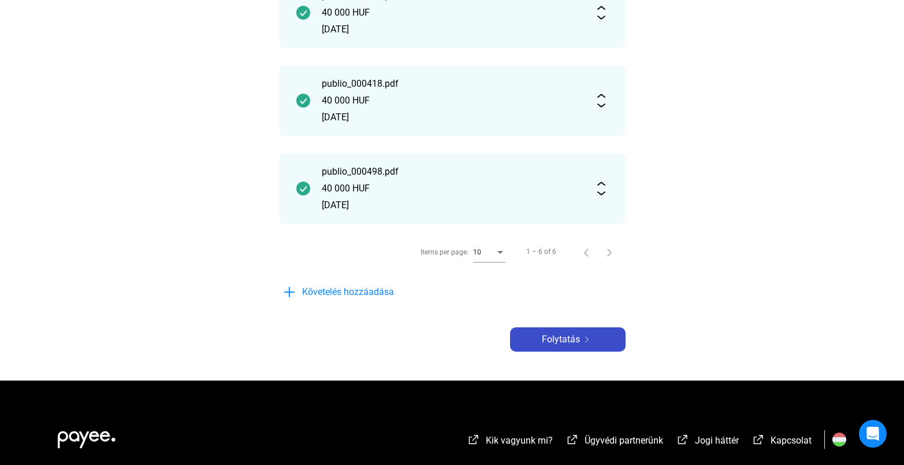
click at [590, 333] on div "Folytatás" at bounding box center [568, 339] width 109 height 14
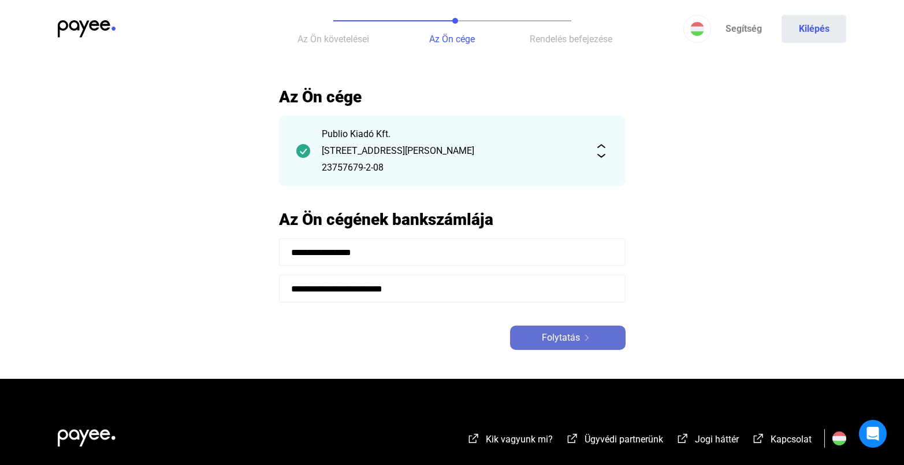
click at [585, 342] on div "Folytatás" at bounding box center [568, 337] width 109 height 14
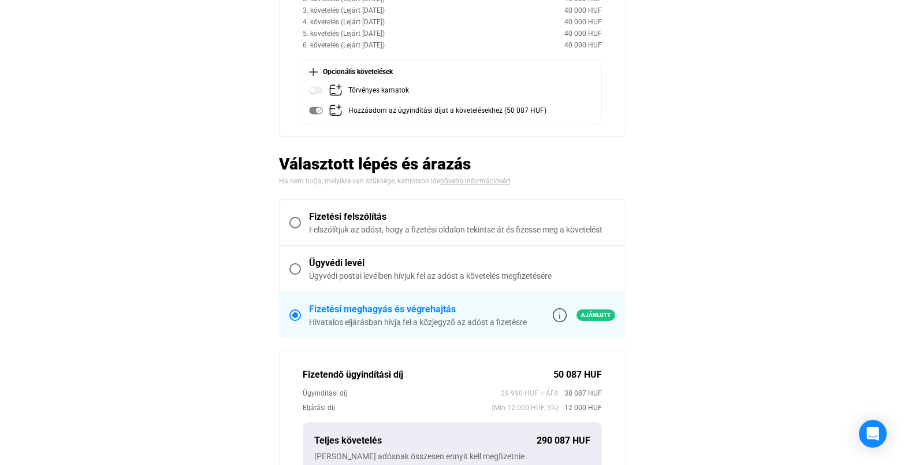
scroll to position [341, 0]
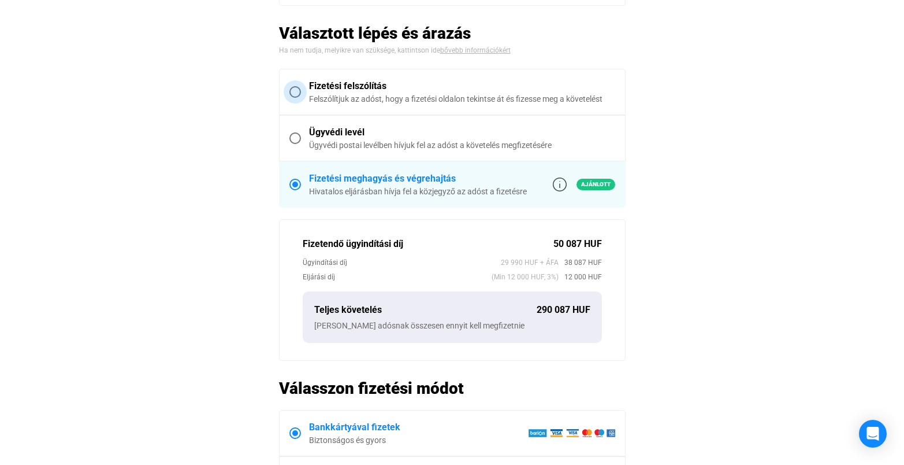
click at [296, 90] on span at bounding box center [295, 92] width 12 height 12
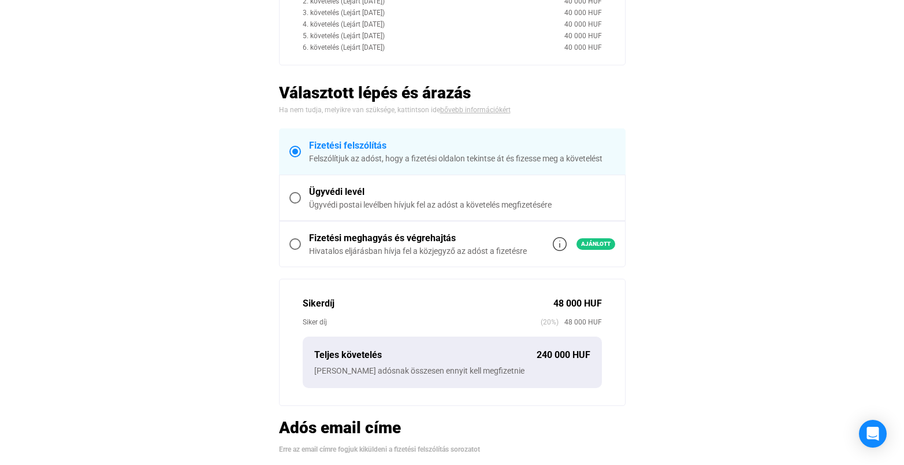
scroll to position [410, 0]
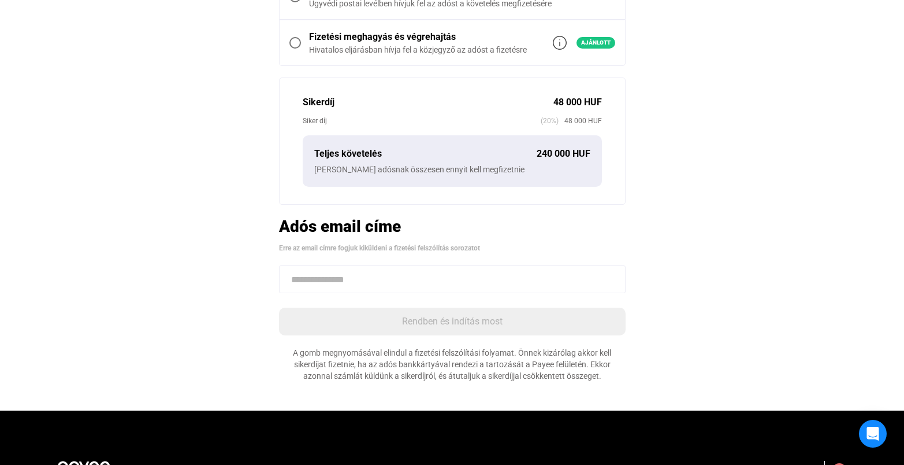
paste input "**********"
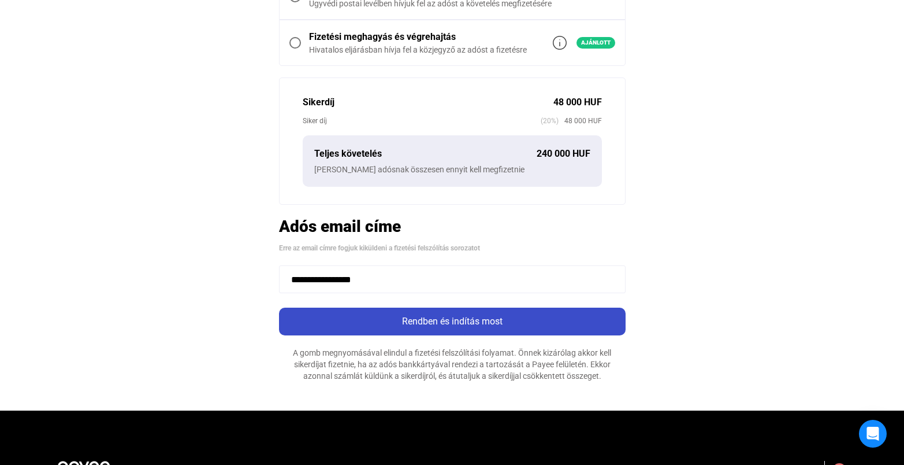
type input "**********"
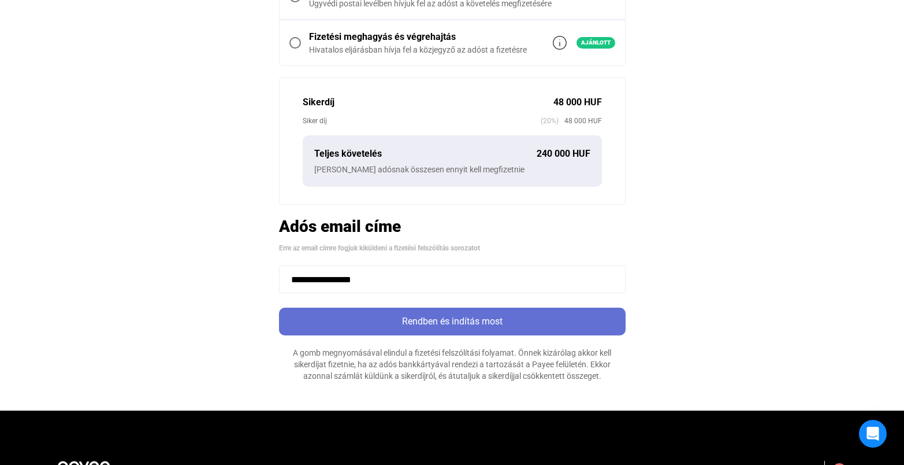
click at [377, 326] on div "Rendben és indítás most" at bounding box center [453, 321] width 340 height 14
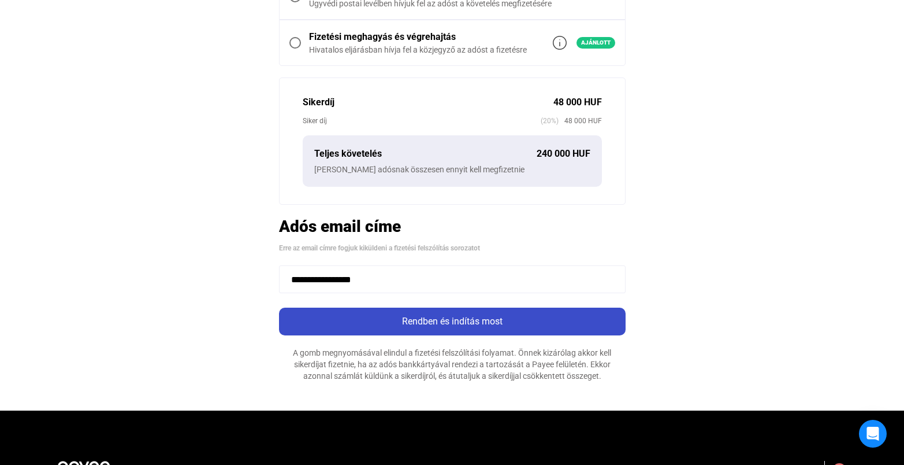
click at [400, 318] on div "Rendben és indítás most" at bounding box center [453, 321] width 340 height 14
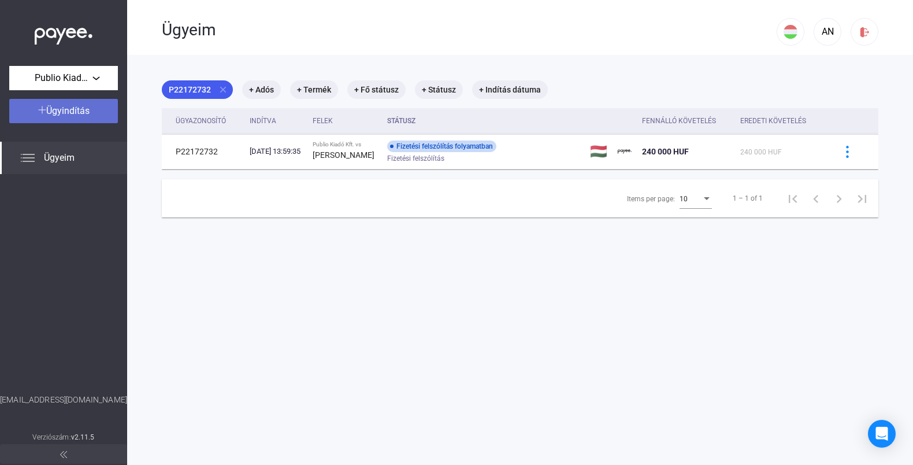
click at [65, 109] on span "Ügyindítás" at bounding box center [67, 110] width 43 height 11
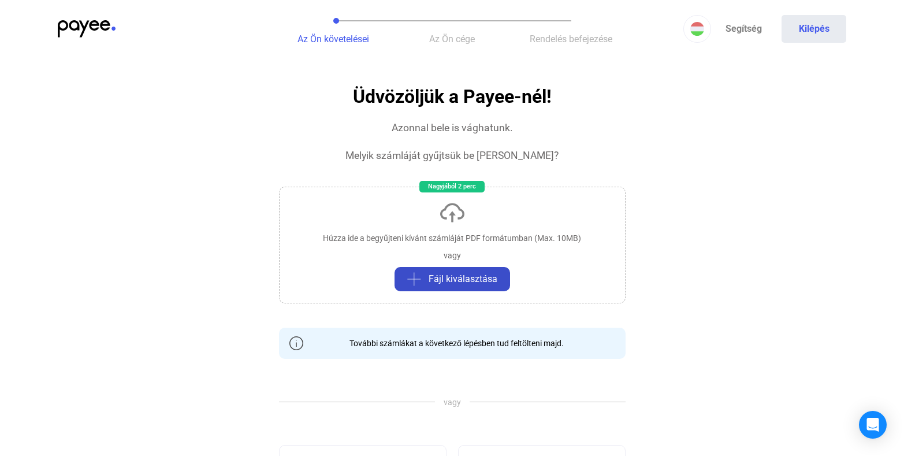
click at [434, 273] on span "Fájl kiválasztása" at bounding box center [463, 279] width 69 height 14
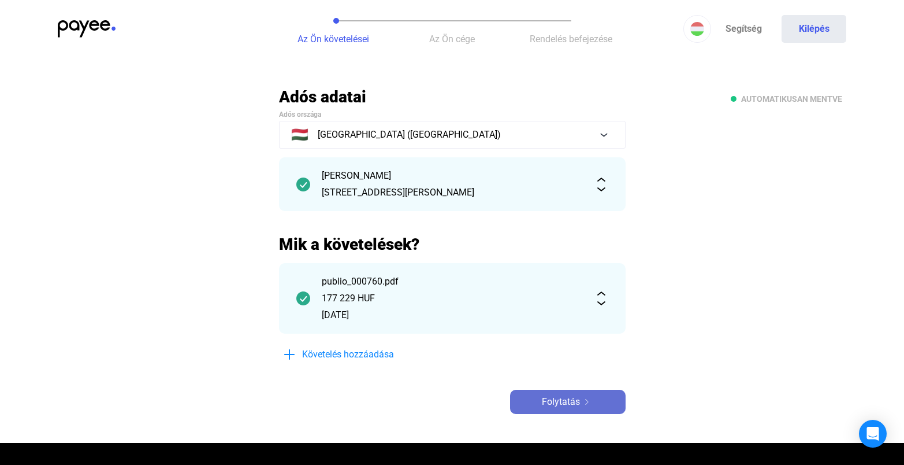
click at [568, 404] on span "Folytatás" at bounding box center [561, 402] width 38 height 14
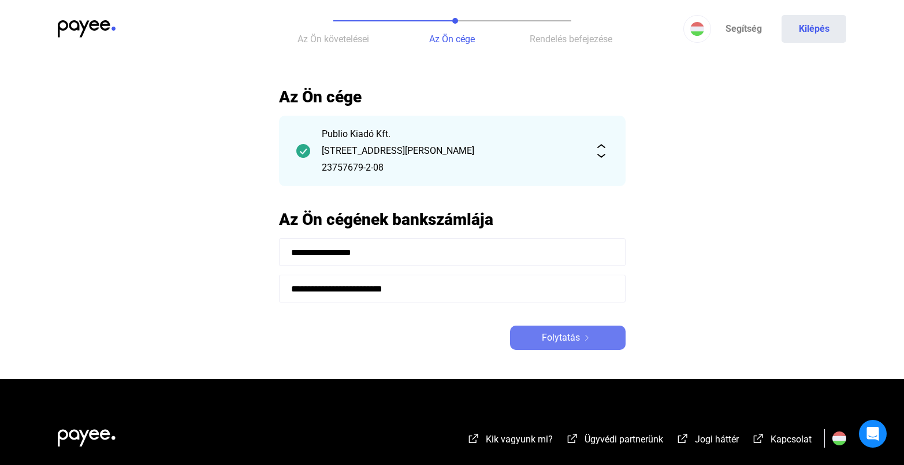
click at [553, 337] on span "Folytatás" at bounding box center [561, 337] width 38 height 14
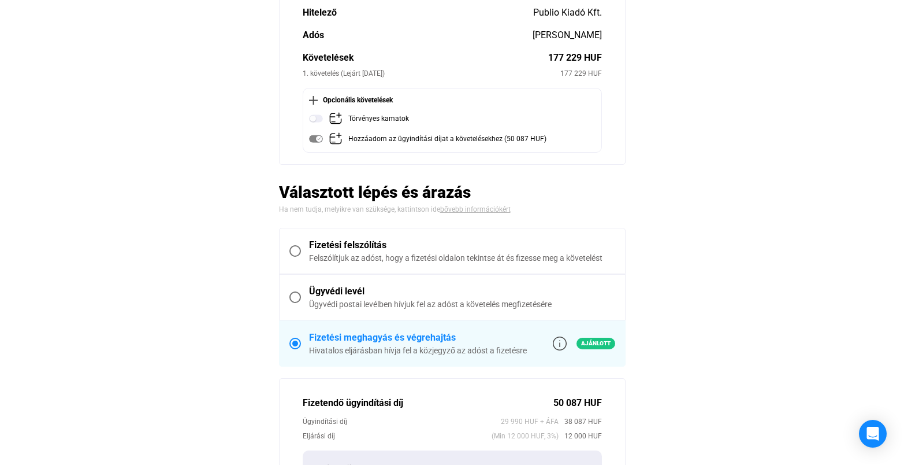
scroll to position [226, 0]
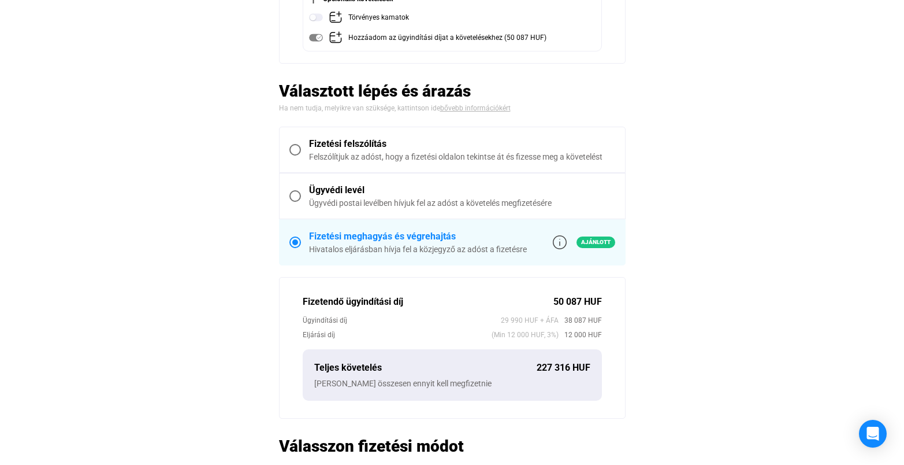
click at [299, 152] on span at bounding box center [295, 150] width 12 height 12
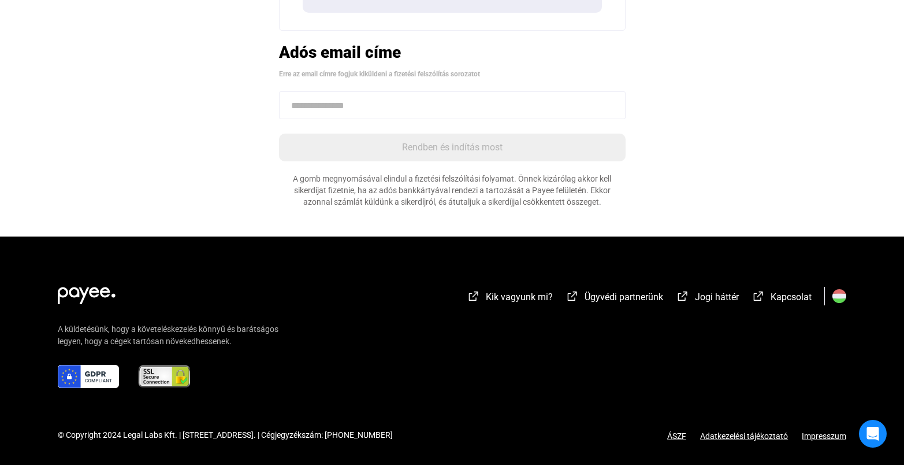
scroll to position [422, 0]
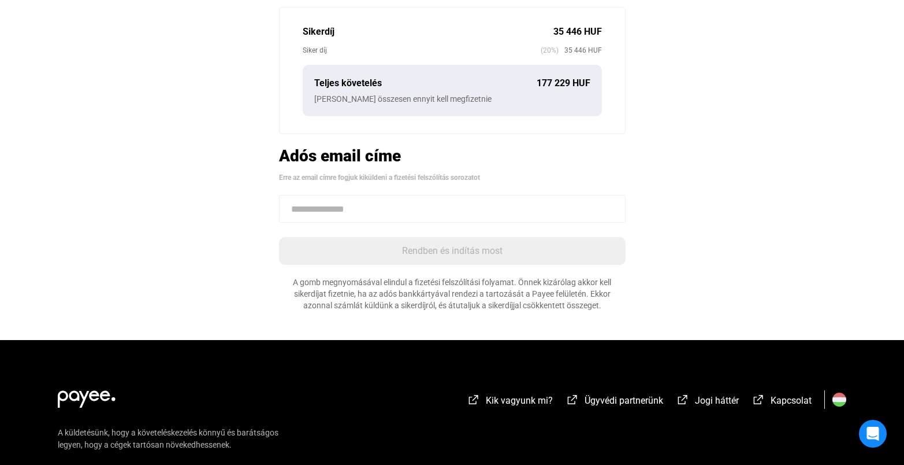
click at [374, 211] on input at bounding box center [452, 209] width 347 height 28
paste input "**********"
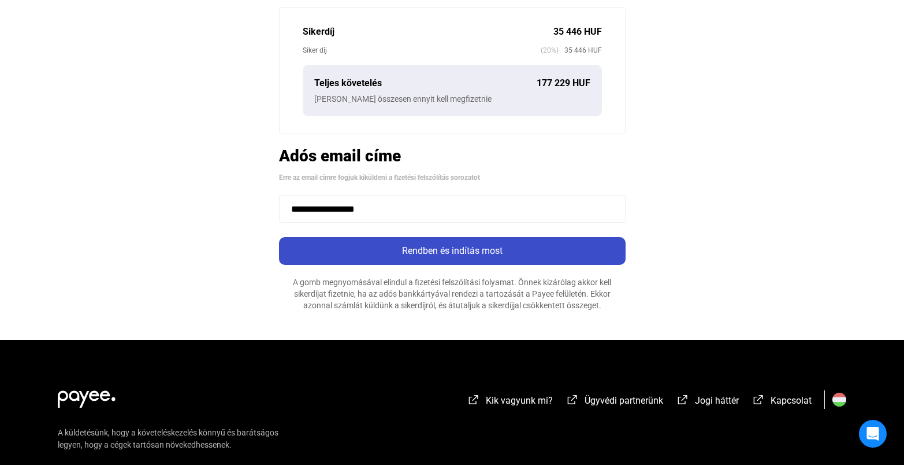
type input "**********"
click at [394, 254] on div "Rendben és indítás most" at bounding box center [453, 251] width 340 height 14
click at [406, 249] on div "Rendben és indítás most" at bounding box center [453, 251] width 340 height 14
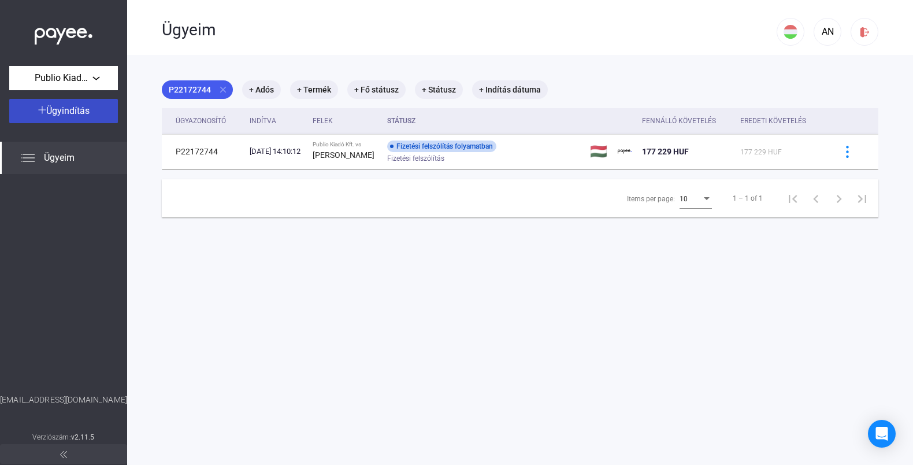
click at [79, 121] on button "Ügyindítás" at bounding box center [63, 111] width 109 height 24
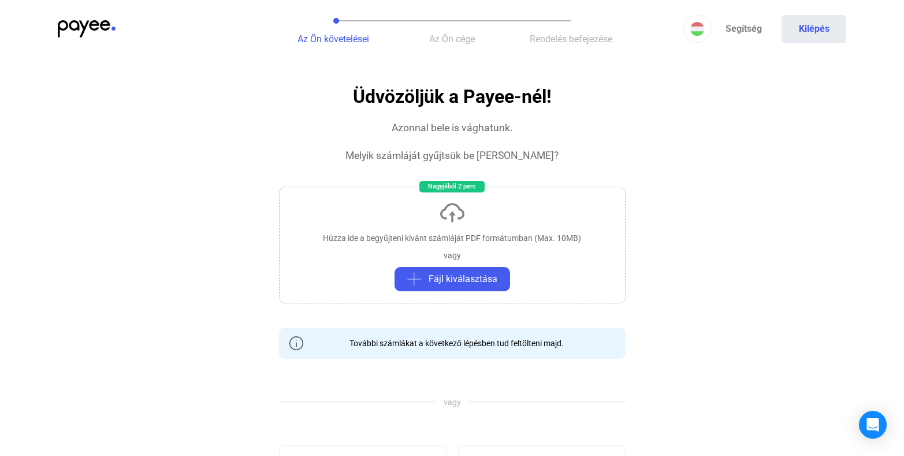
click at [442, 231] on div "Húzza ide a begyűjteni kívánt számláját PDF formátumban (Max. 10MB) vagy Fájl k…" at bounding box center [452, 245] width 347 height 117
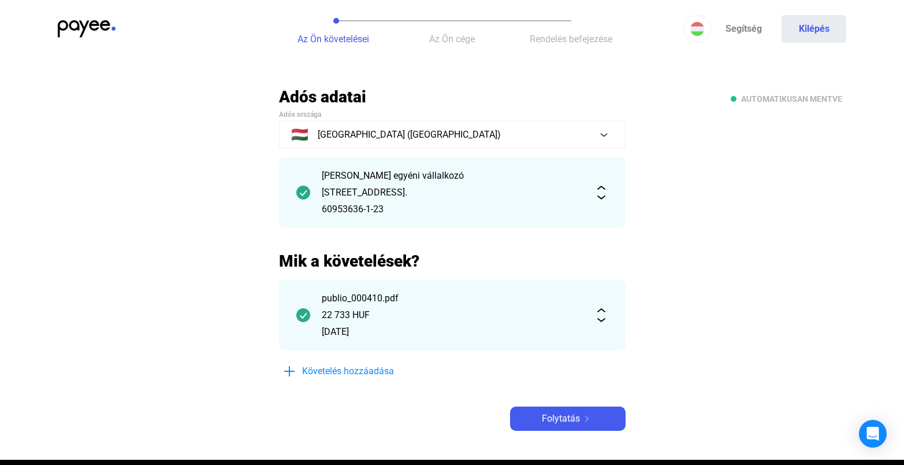
click at [503, 184] on div "[PERSON_NAME] egyéni vállalkozó [STREET_ADDRESS]. 60953636-1-23" at bounding box center [452, 192] width 261 height 47
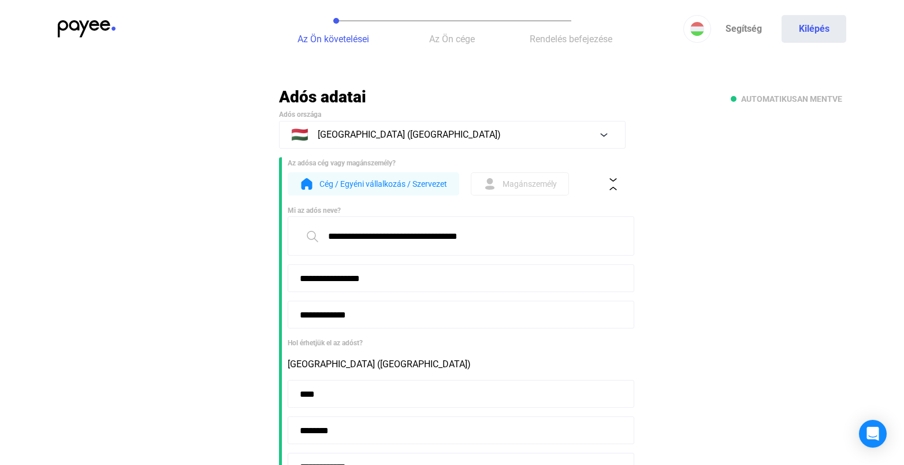
click at [507, 190] on span "Magánszemély" at bounding box center [530, 184] width 54 height 14
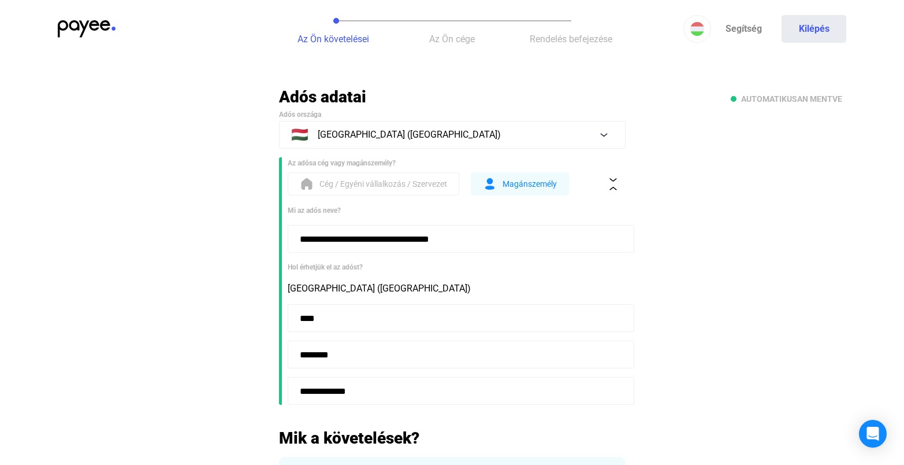
drag, startPoint x: 465, startPoint y: 244, endPoint x: 388, endPoint y: 241, distance: 77.5
click at [388, 241] on input "**********" at bounding box center [461, 239] width 347 height 28
type input "**********"
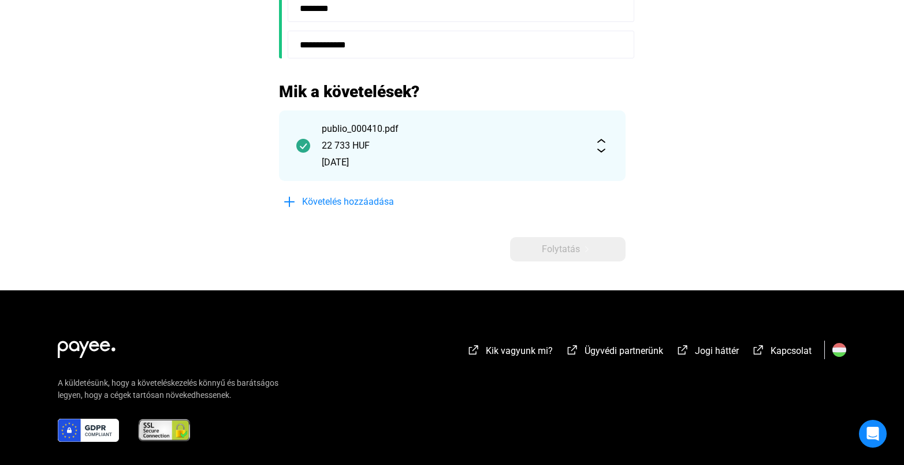
scroll to position [400, 0]
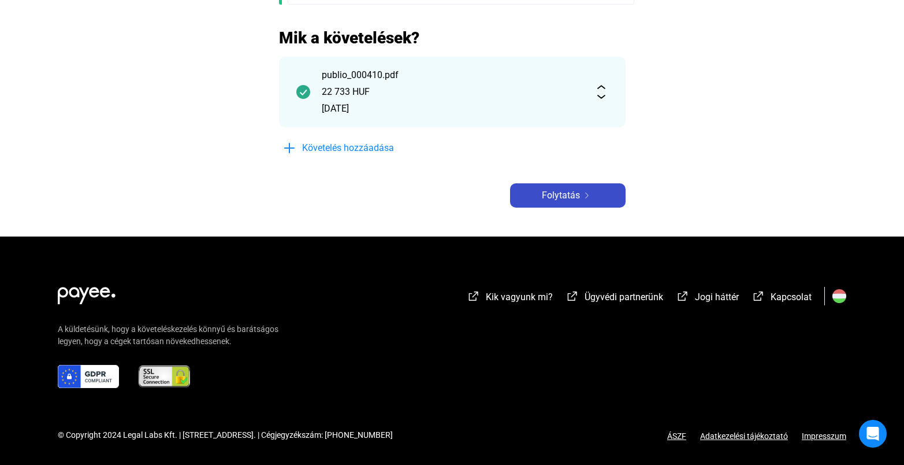
click at [560, 195] on span "Folytatás" at bounding box center [561, 195] width 38 height 14
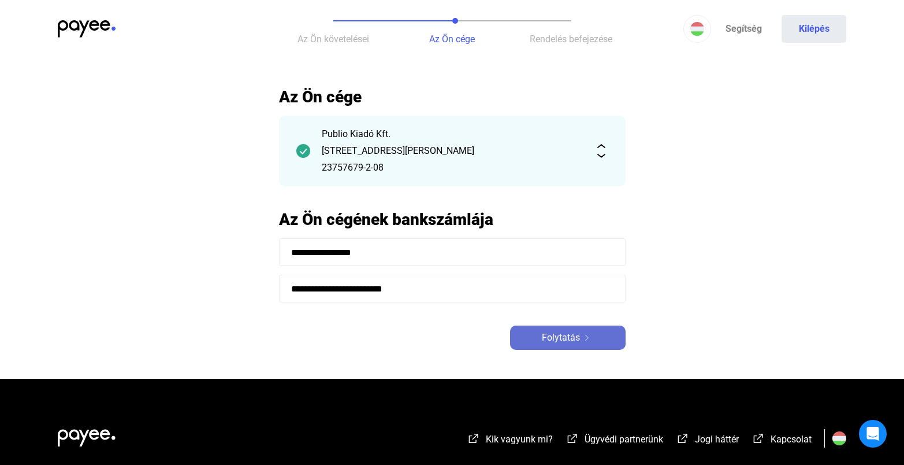
click at [560, 346] on button "Folytatás" at bounding box center [568, 337] width 116 height 24
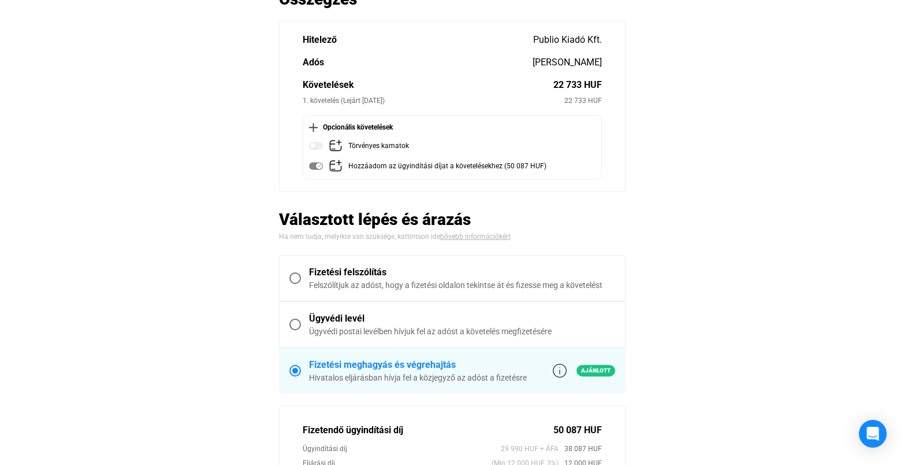
scroll to position [179, 0]
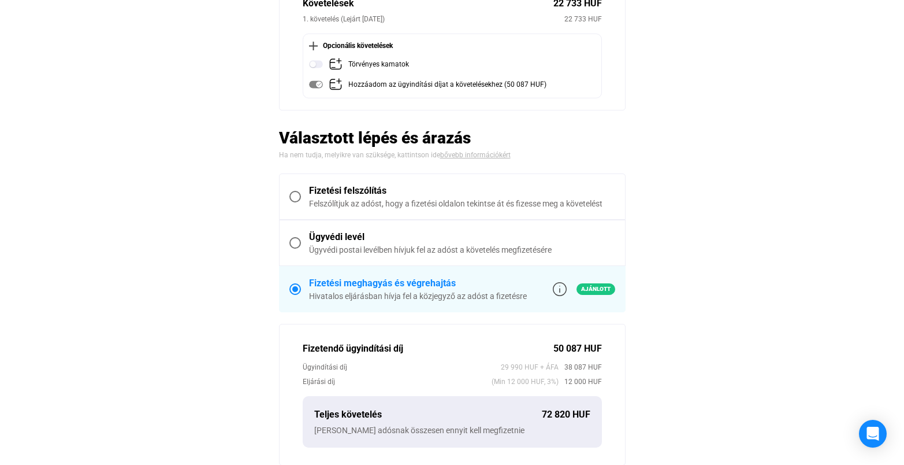
click at [299, 196] on span at bounding box center [295, 197] width 12 height 12
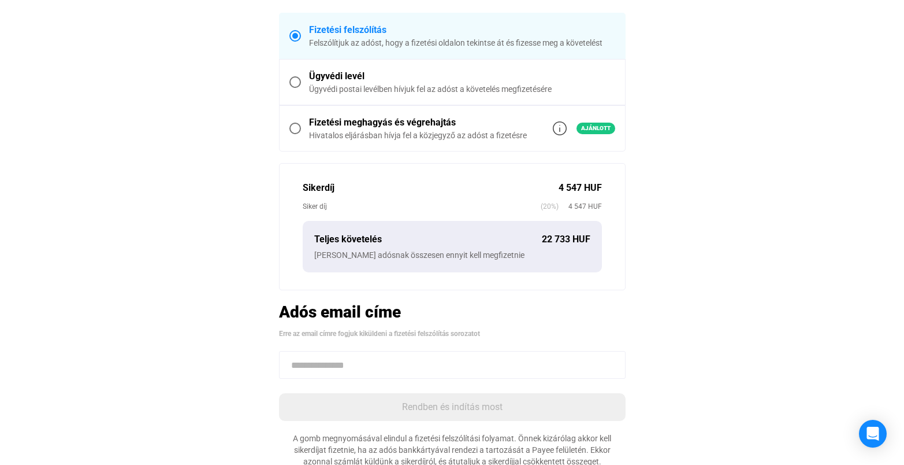
scroll to position [477, 0]
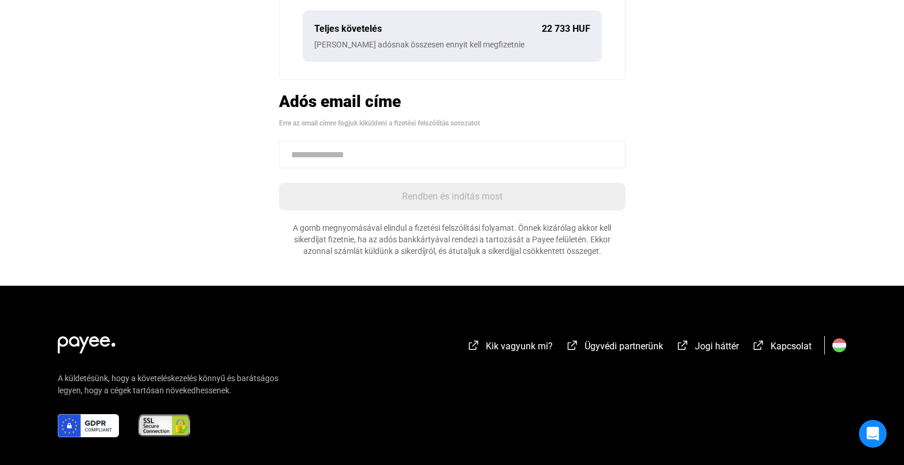
click at [406, 159] on input at bounding box center [452, 154] width 347 height 28
paste input "**********"
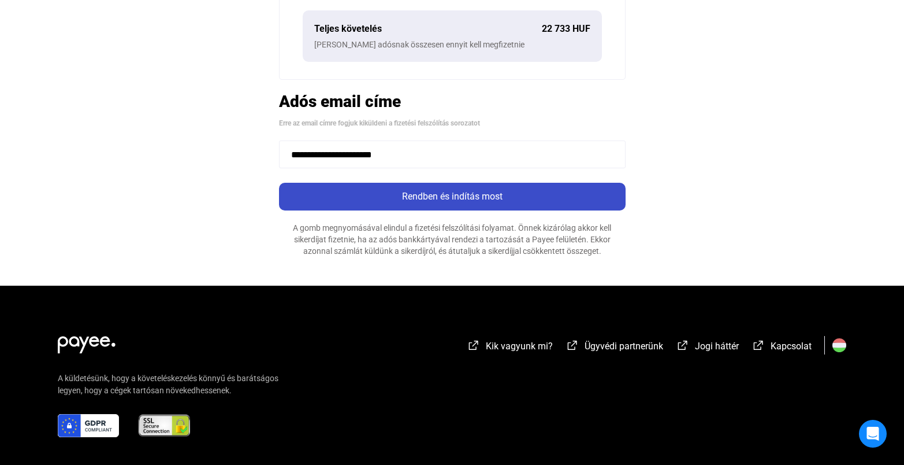
type input "**********"
click at [438, 199] on div "Rendben és indítás most" at bounding box center [453, 197] width 340 height 14
click at [429, 196] on div "Rendben és indítás most" at bounding box center [453, 197] width 340 height 14
